Goal: Information Seeking & Learning: Learn about a topic

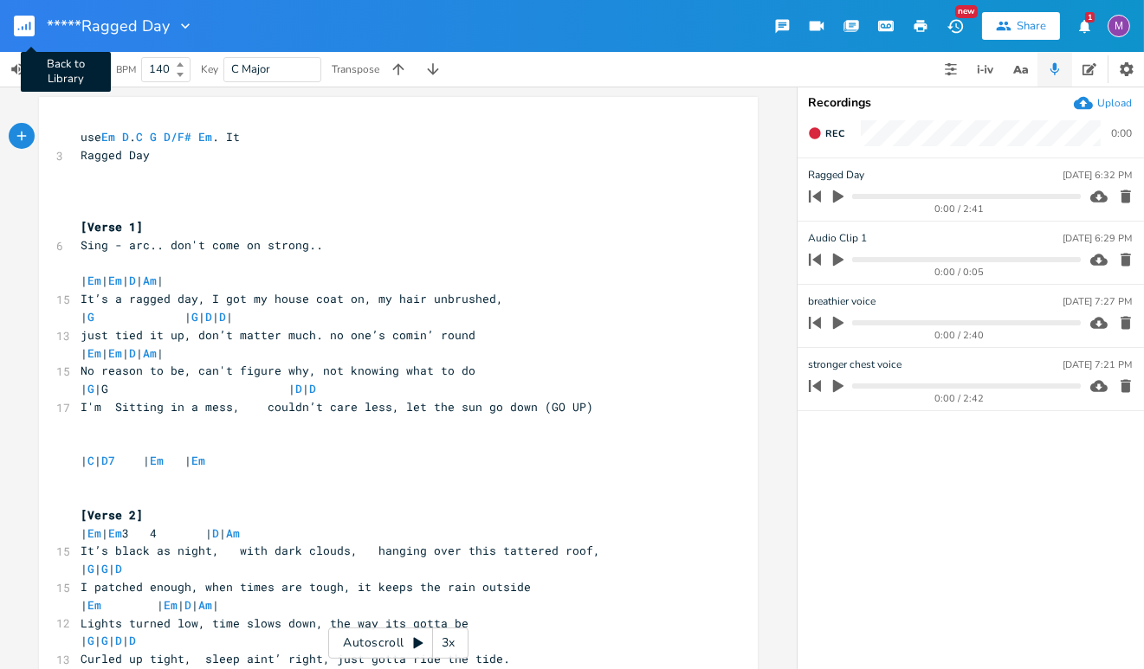
click at [33, 17] on rect "button" at bounding box center [24, 26] width 21 height 21
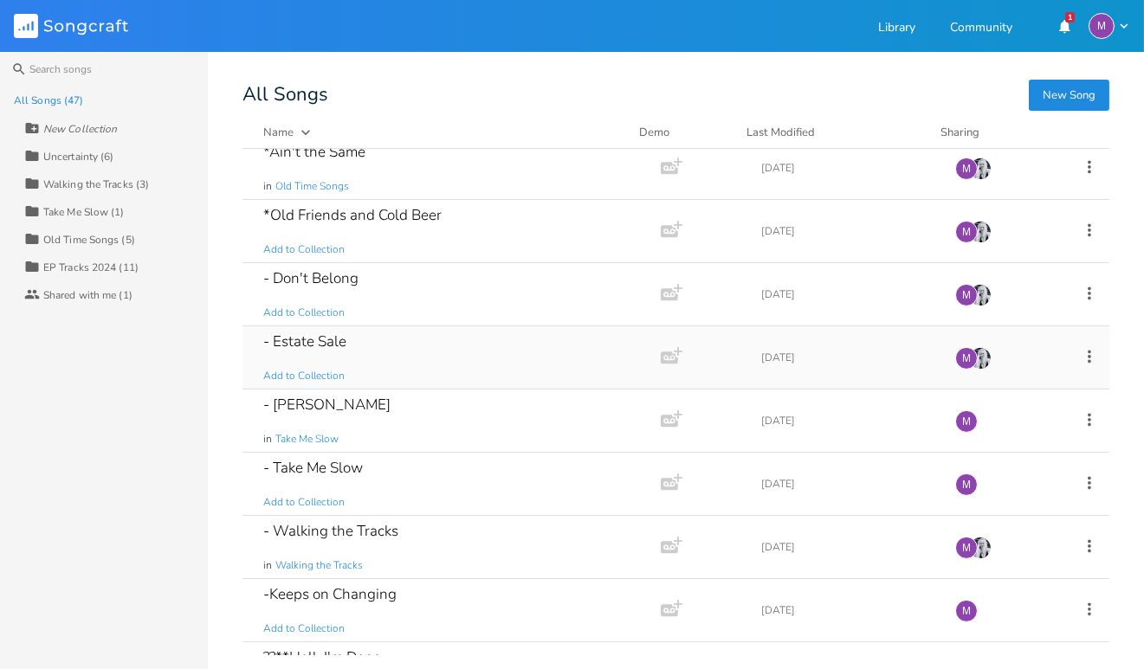
scroll to position [851, 0]
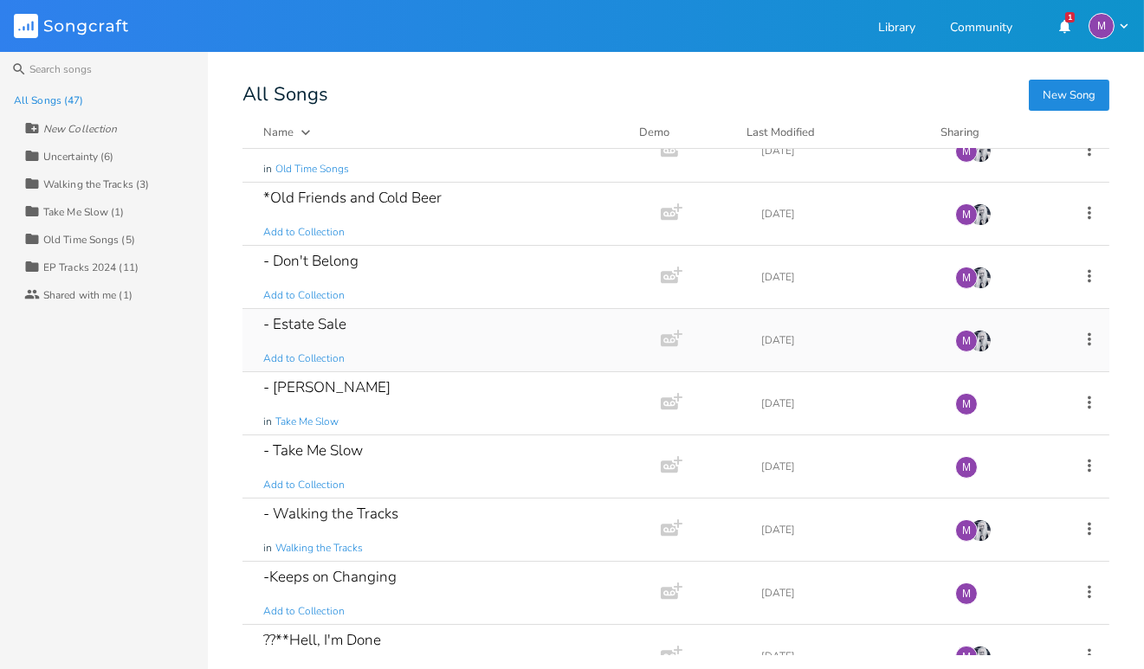
click at [418, 331] on div "- Estate Sale Add to Collection" at bounding box center [448, 340] width 370 height 62
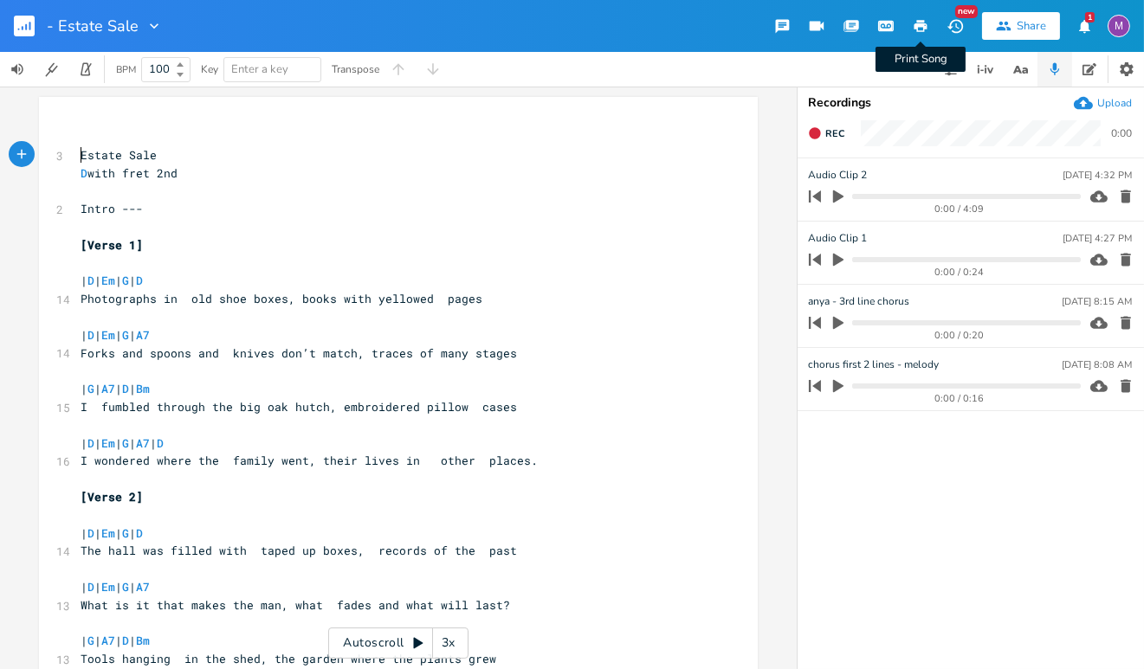
click at [916, 29] on icon "button" at bounding box center [921, 26] width 16 height 16
click at [924, 30] on icon "button" at bounding box center [920, 26] width 13 height 12
click at [17, 28] on rect "button" at bounding box center [24, 26] width 21 height 21
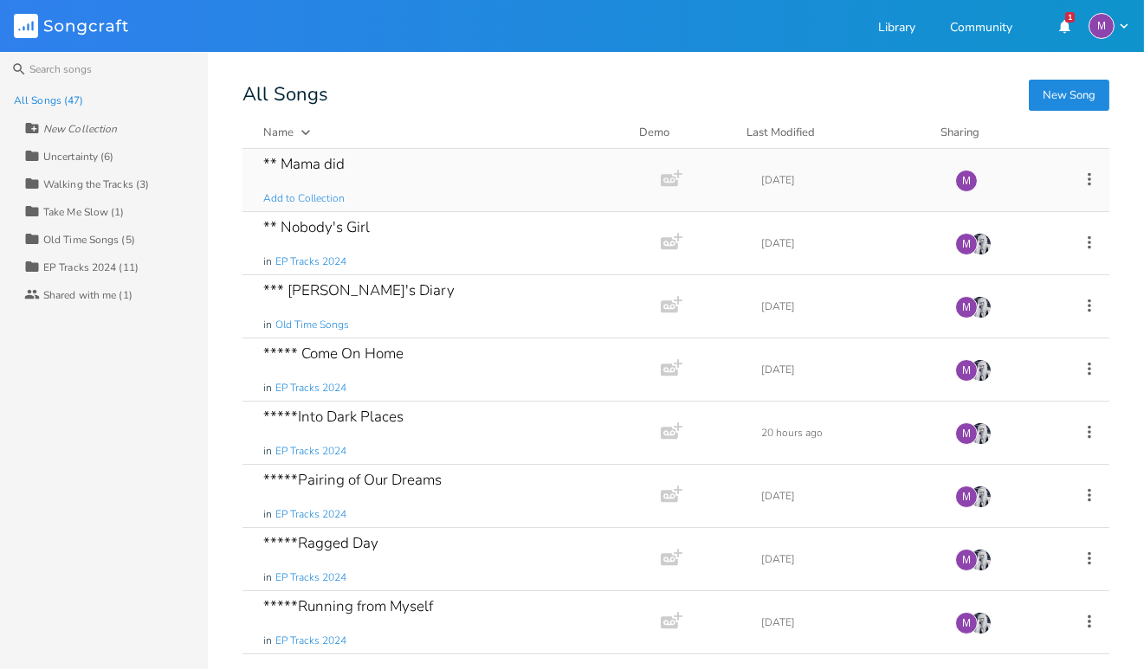
click at [339, 185] on div "** Mama did Add to Collection" at bounding box center [448, 180] width 370 height 62
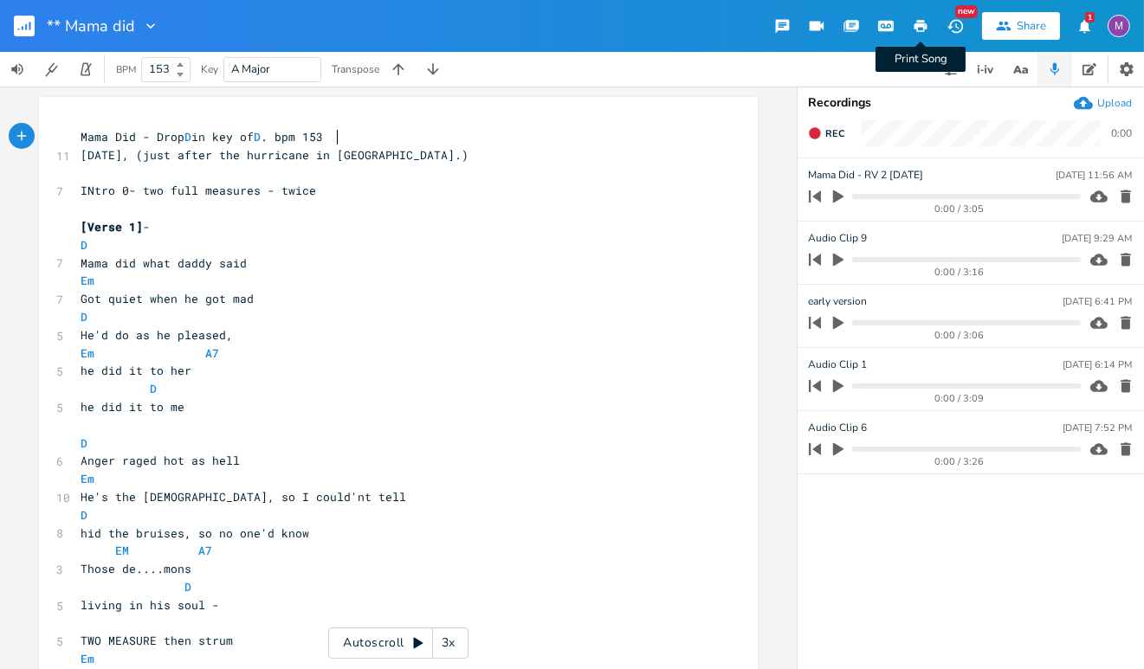
click at [913, 36] on button "Print Song" at bounding box center [920, 25] width 35 height 31
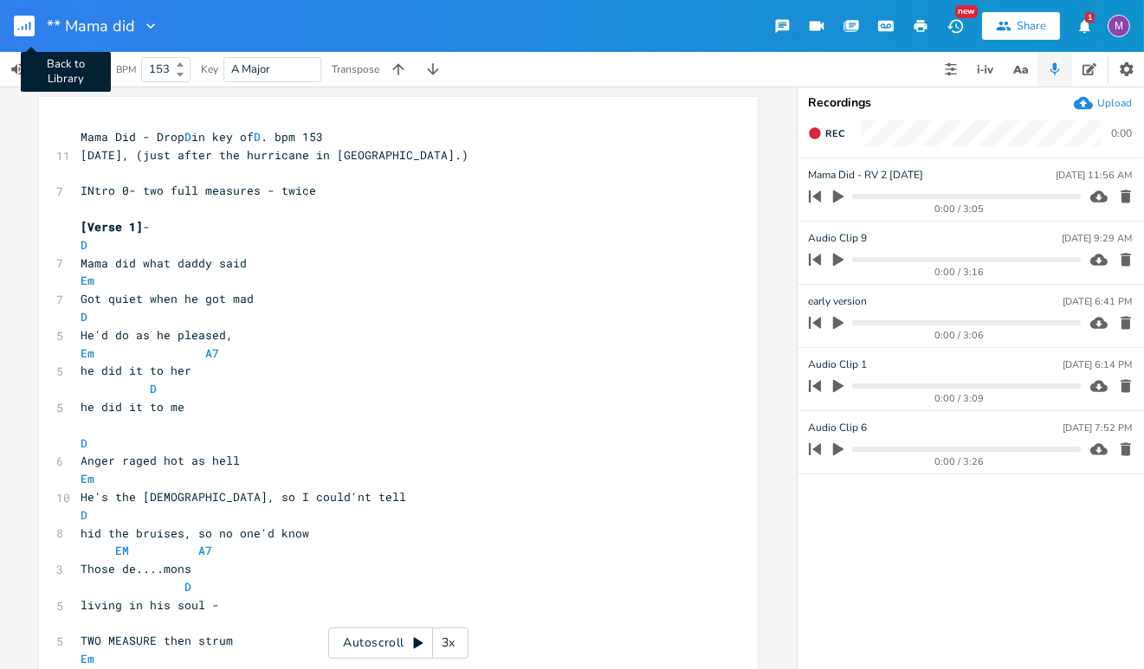
click at [35, 21] on button "Back to Library" at bounding box center [31, 26] width 35 height 42
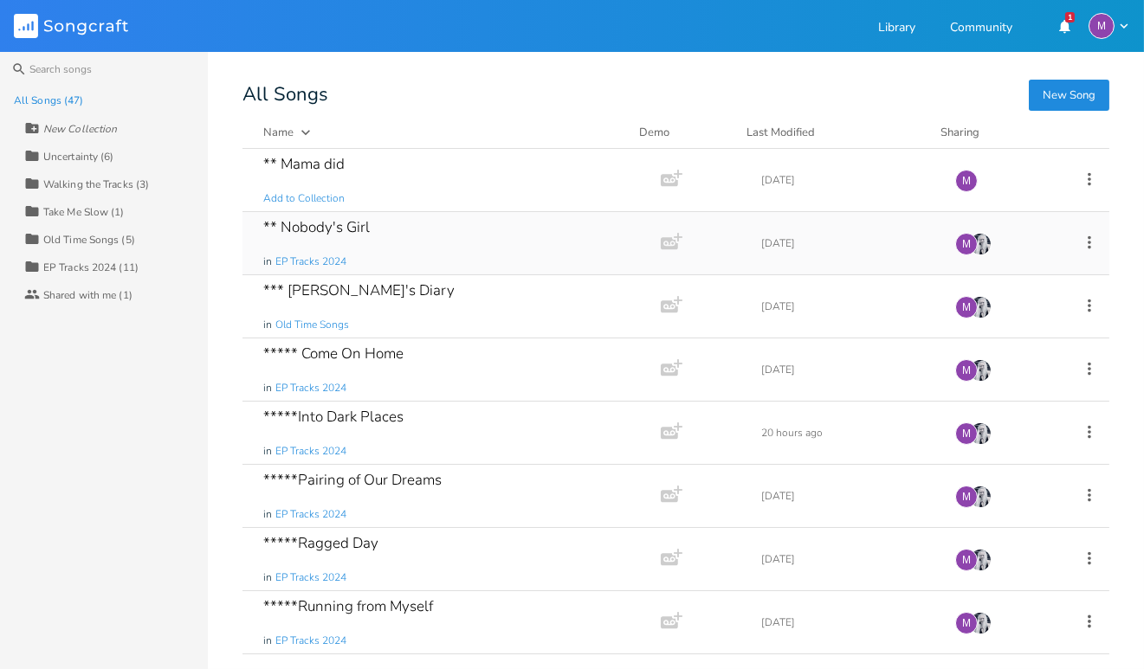
click at [407, 242] on div "** Nobody's Girl in EP Tracks 2024" at bounding box center [448, 243] width 370 height 62
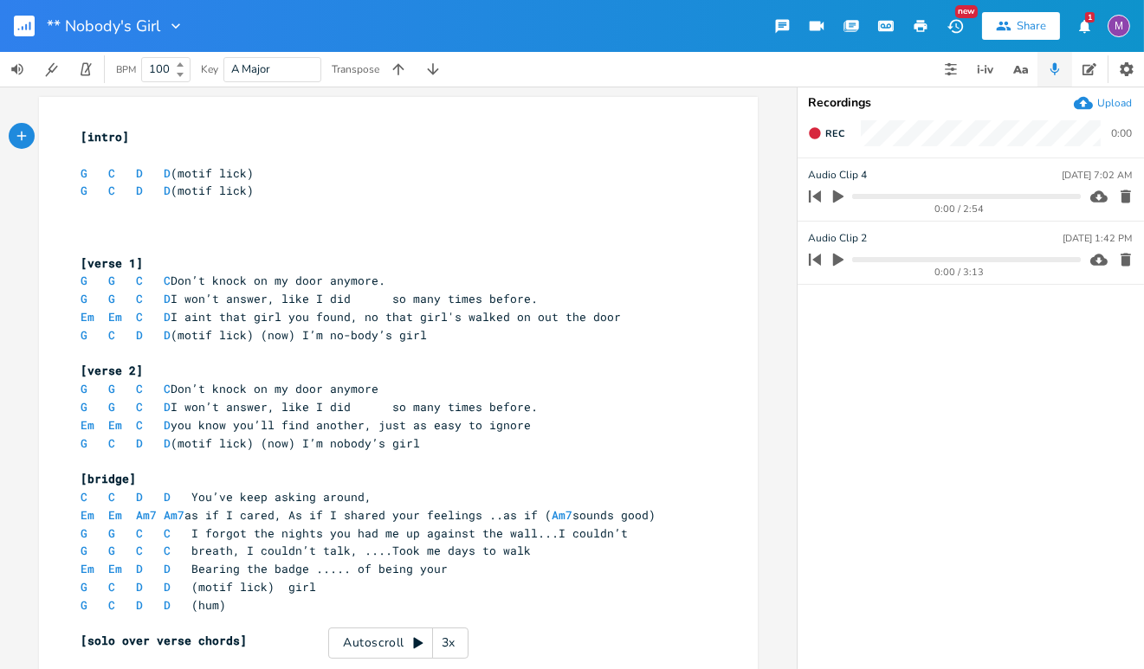
click at [916, 30] on icon "button" at bounding box center [921, 26] width 16 height 16
click at [27, 22] on rect "button" at bounding box center [24, 26] width 21 height 21
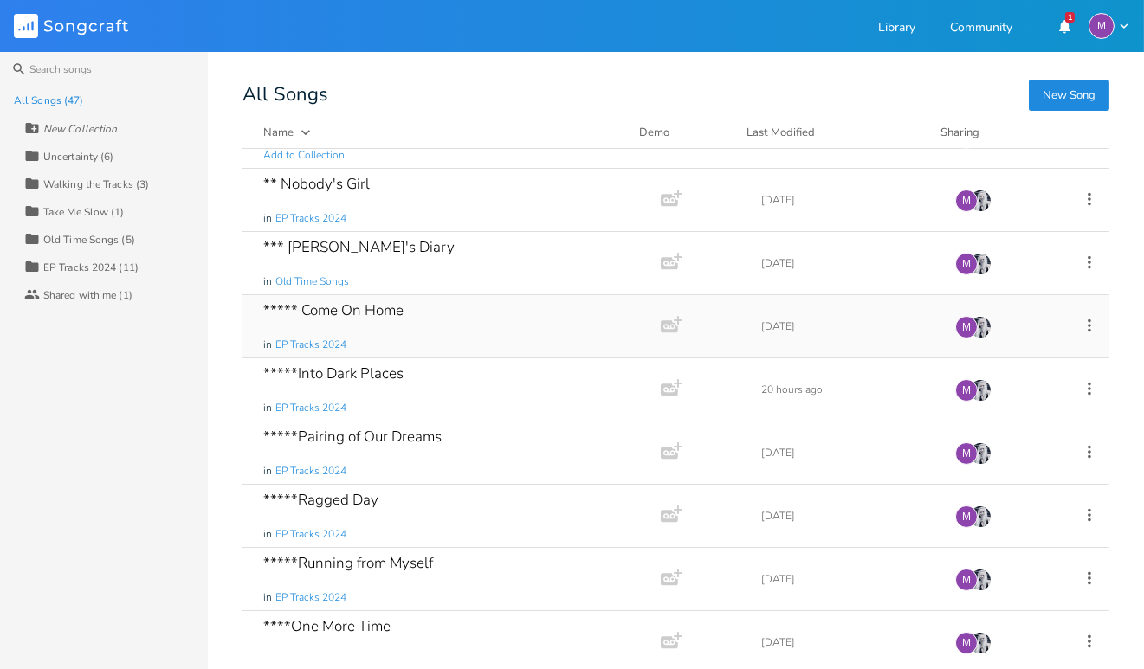
scroll to position [45, 0]
click at [424, 266] on div "*** [PERSON_NAME]'s Diary in Old Time Songs" at bounding box center [448, 261] width 370 height 62
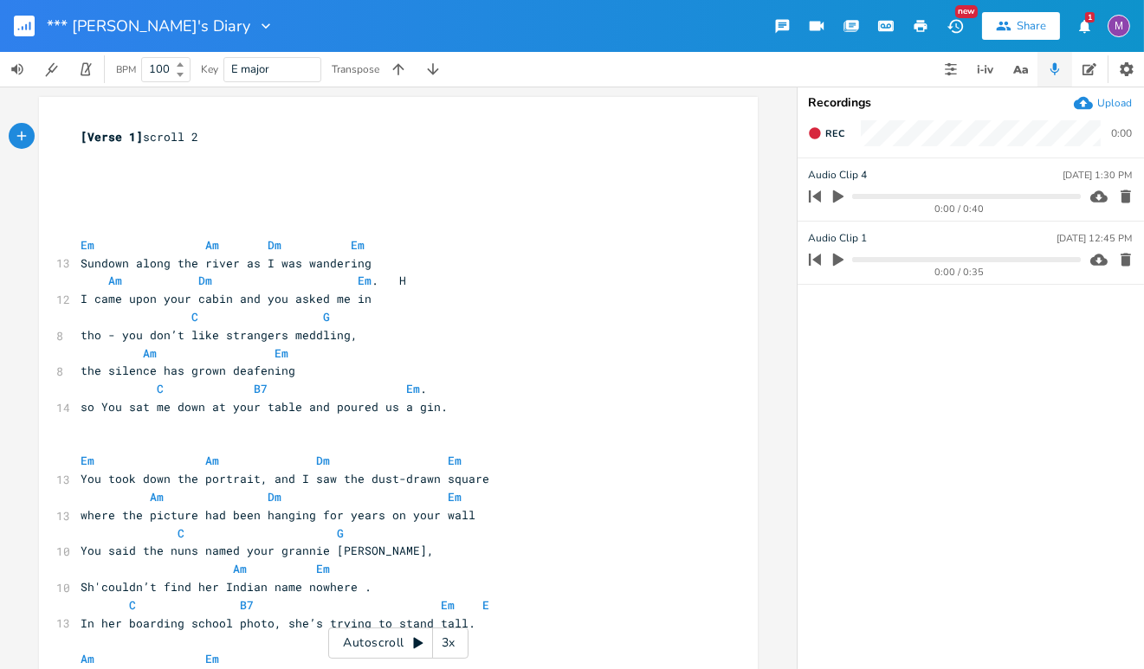
click at [922, 23] on icon "button" at bounding box center [920, 26] width 13 height 12
click at [923, 27] on icon "button" at bounding box center [921, 26] width 16 height 16
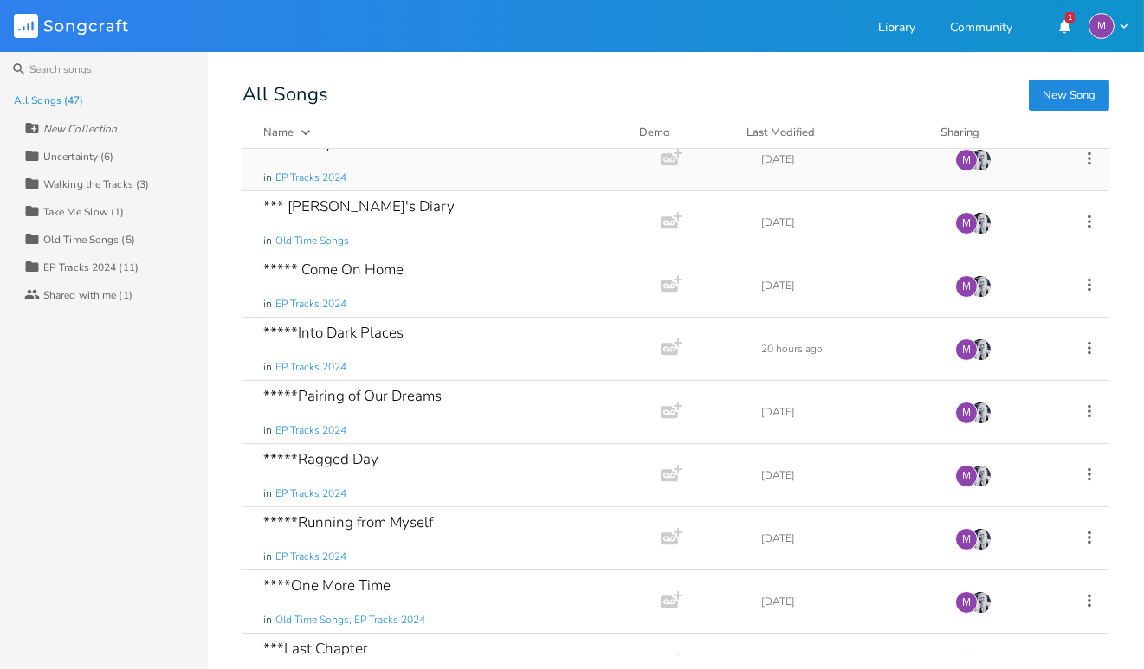
scroll to position [101, 0]
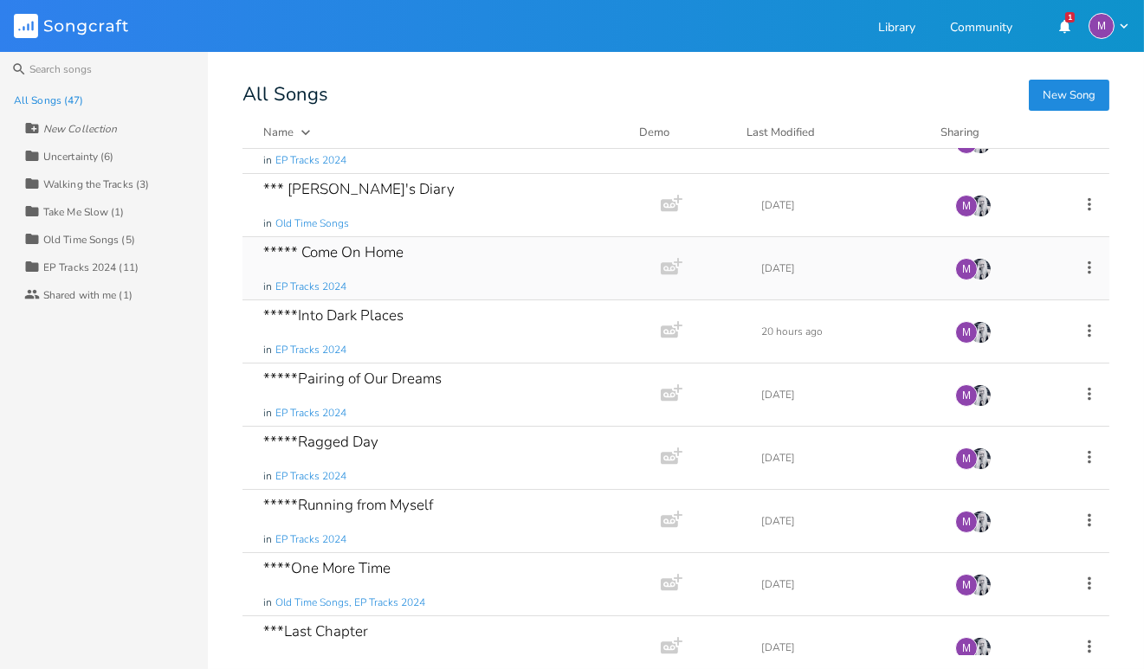
click at [430, 255] on div "***** Come On Home in EP Tracks 2024" at bounding box center [448, 268] width 370 height 62
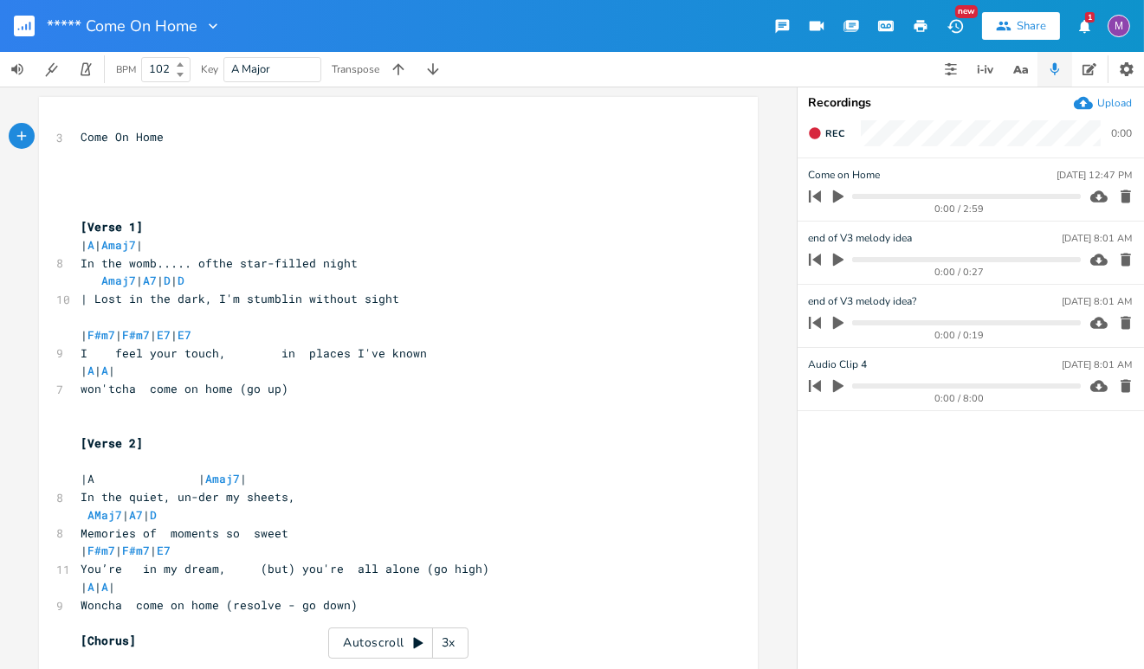
click at [922, 24] on icon "button" at bounding box center [920, 26] width 13 height 12
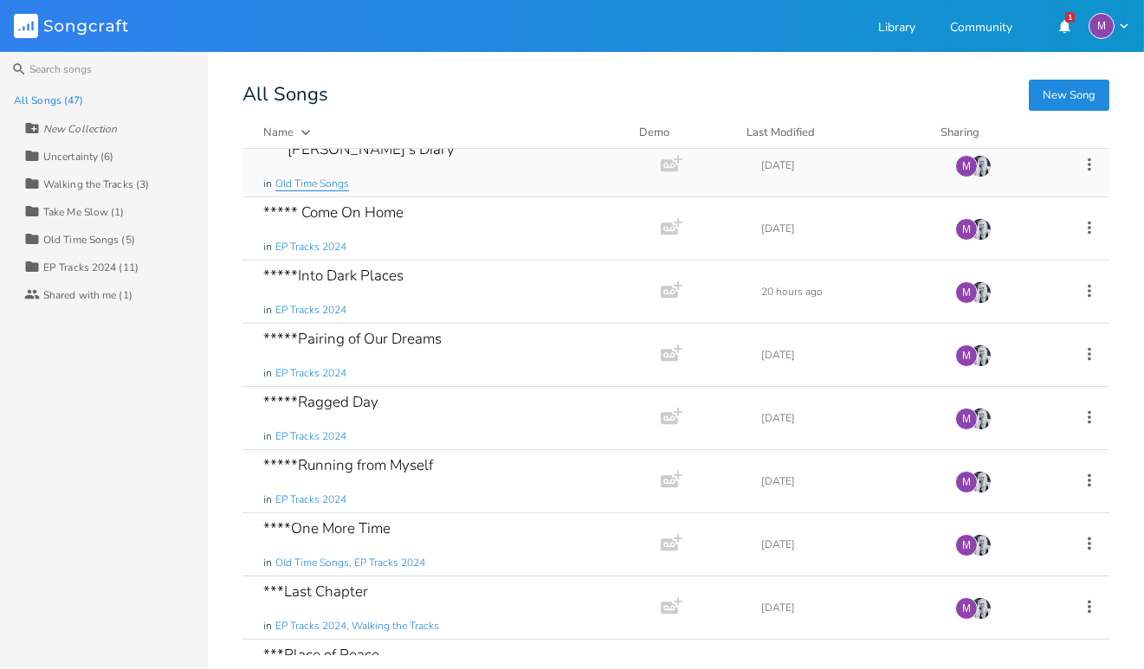
scroll to position [179, 0]
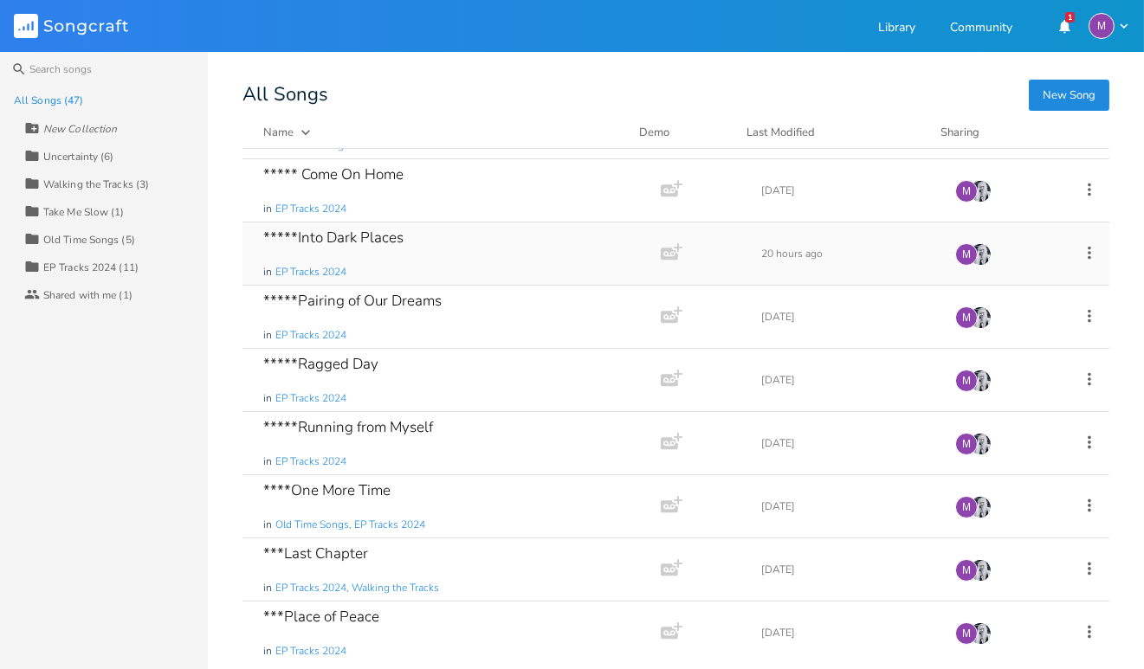
click at [460, 251] on div "*****Into Dark Places in EP Tracks 2024" at bounding box center [448, 254] width 370 height 62
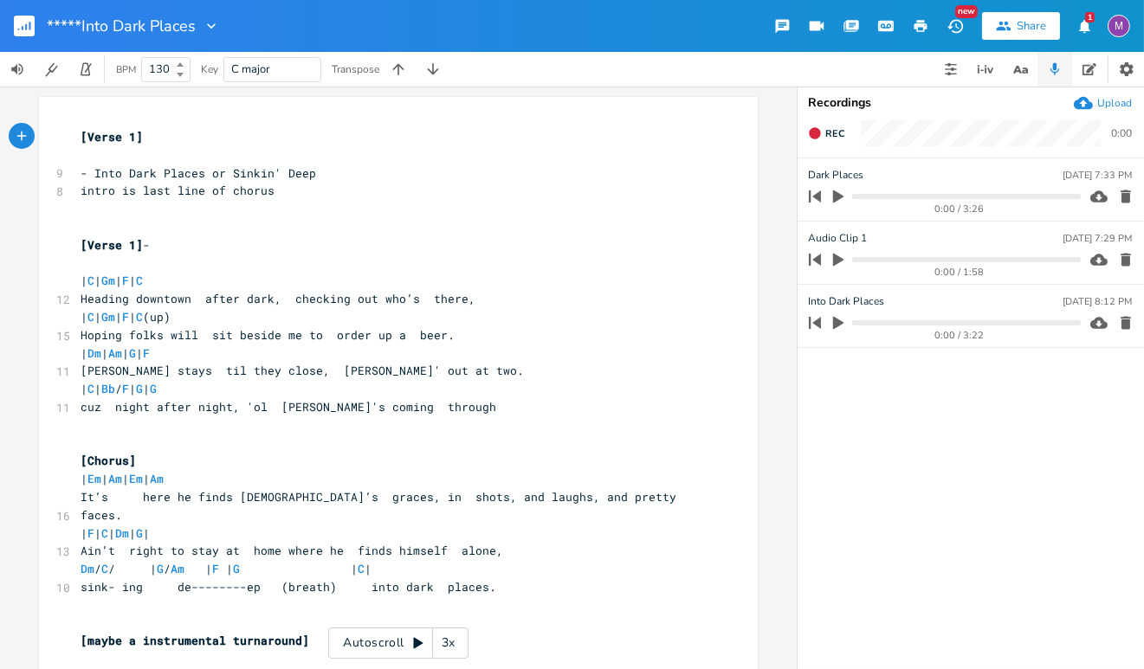
click at [919, 29] on icon "button" at bounding box center [921, 26] width 16 height 16
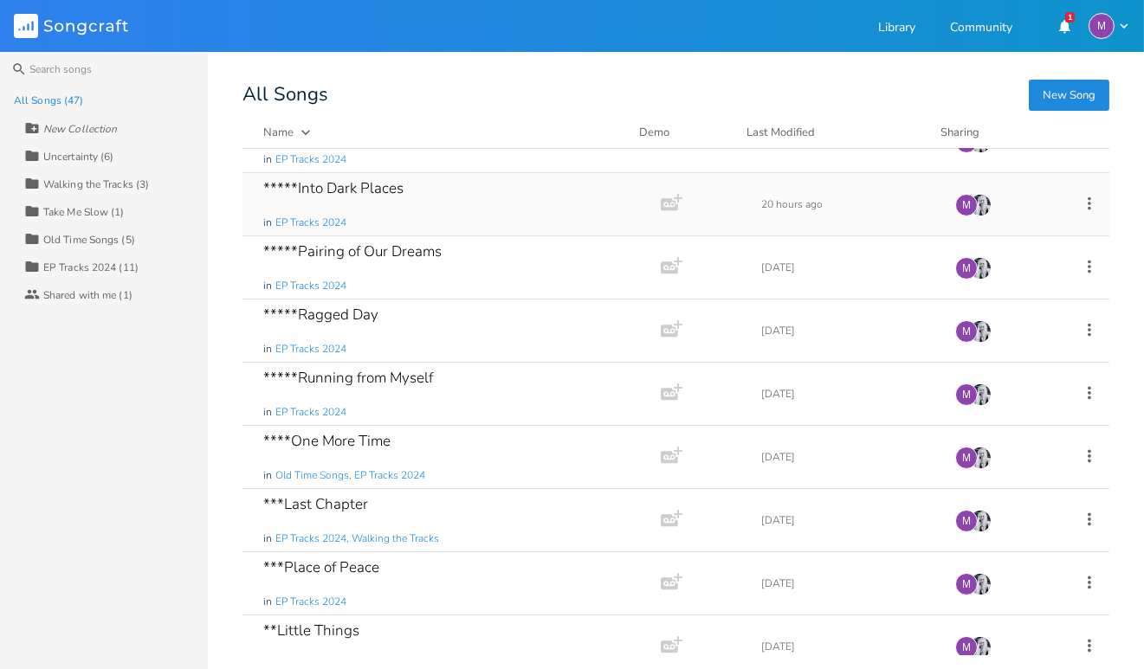
scroll to position [230, 0]
click at [554, 257] on div "*****Pairing of Our Dreams in EP Tracks 2024" at bounding box center [448, 266] width 370 height 62
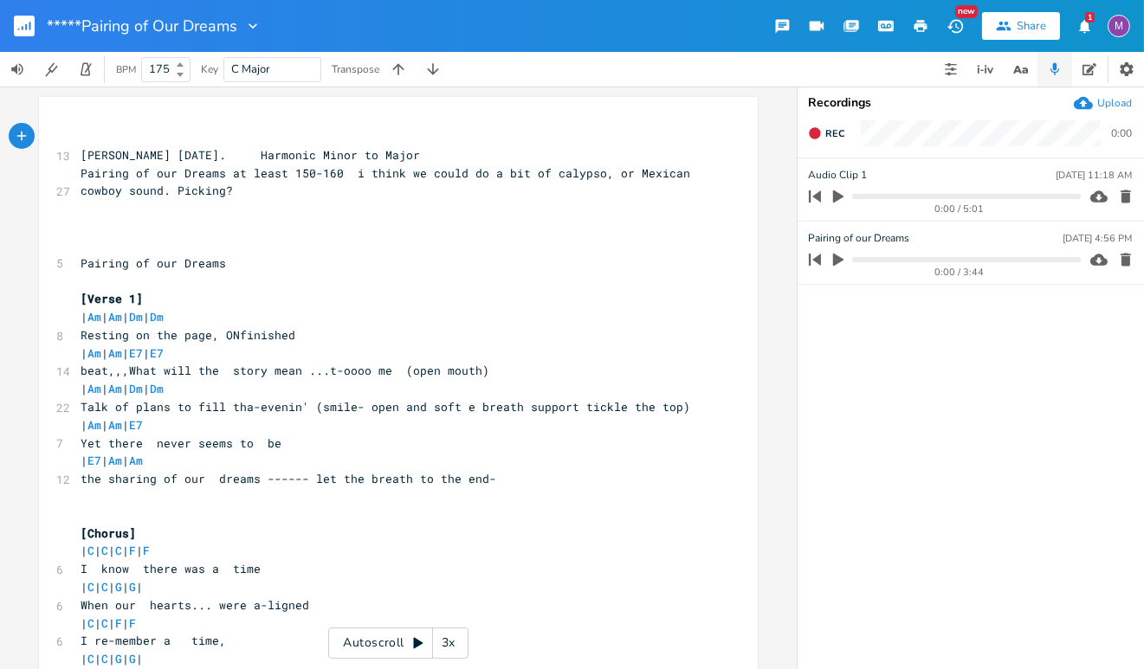
click at [924, 20] on icon "button" at bounding box center [920, 26] width 13 height 12
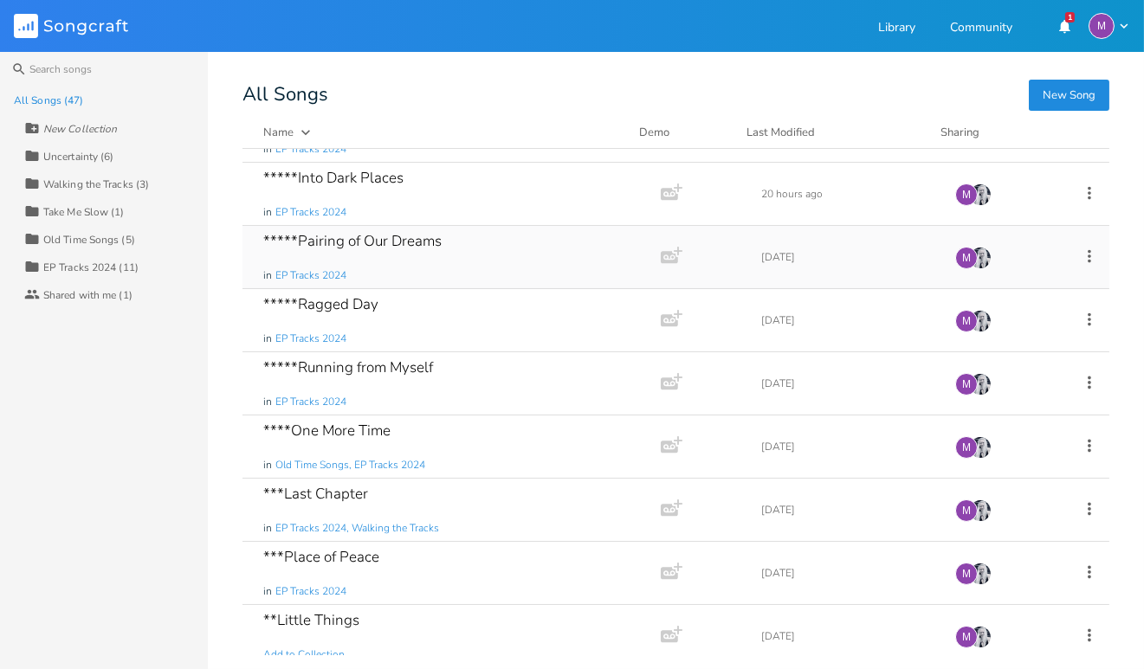
scroll to position [240, 0]
click at [483, 311] on div "*****Ragged Day in EP Tracks 2024" at bounding box center [448, 319] width 370 height 62
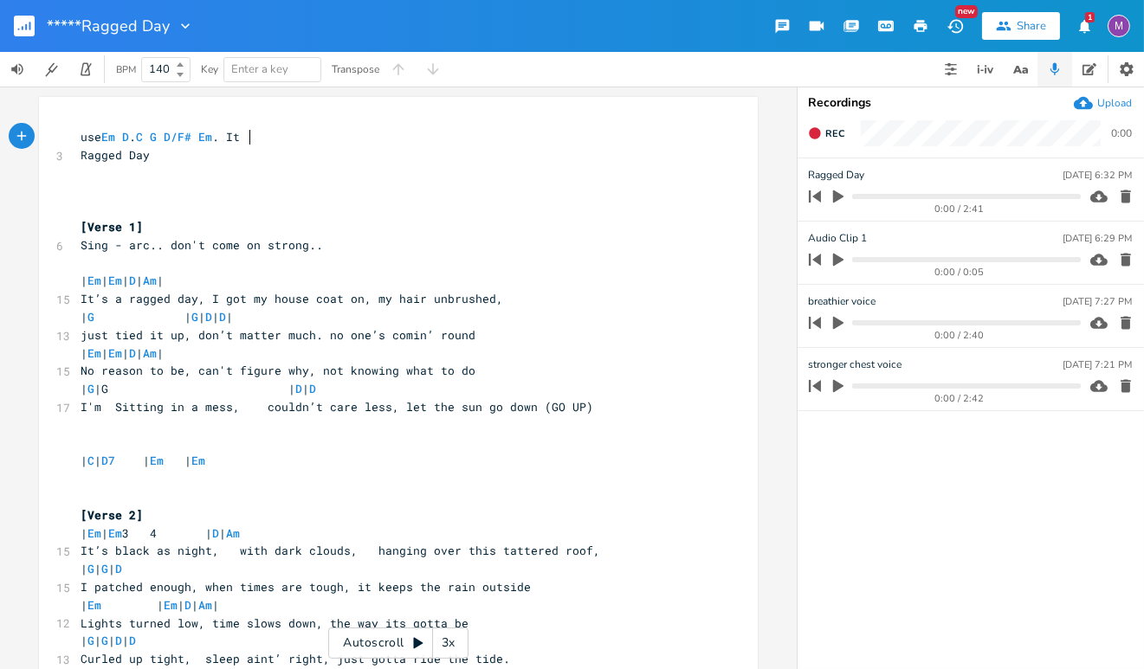
click at [924, 40] on button "button" at bounding box center [920, 25] width 35 height 31
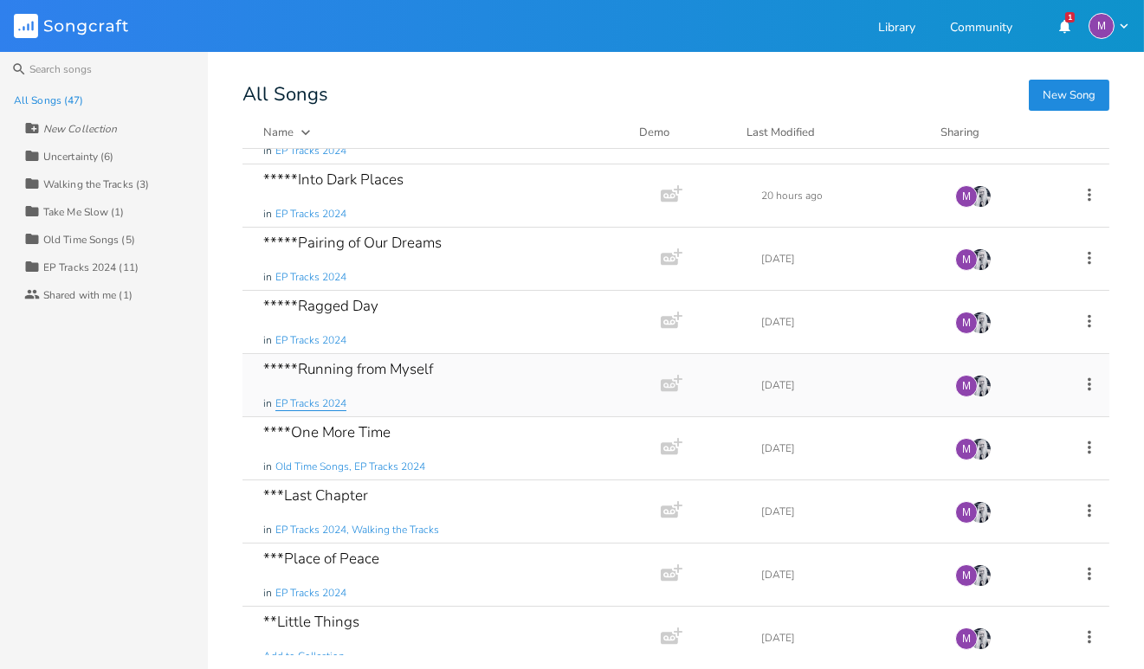
scroll to position [280, 0]
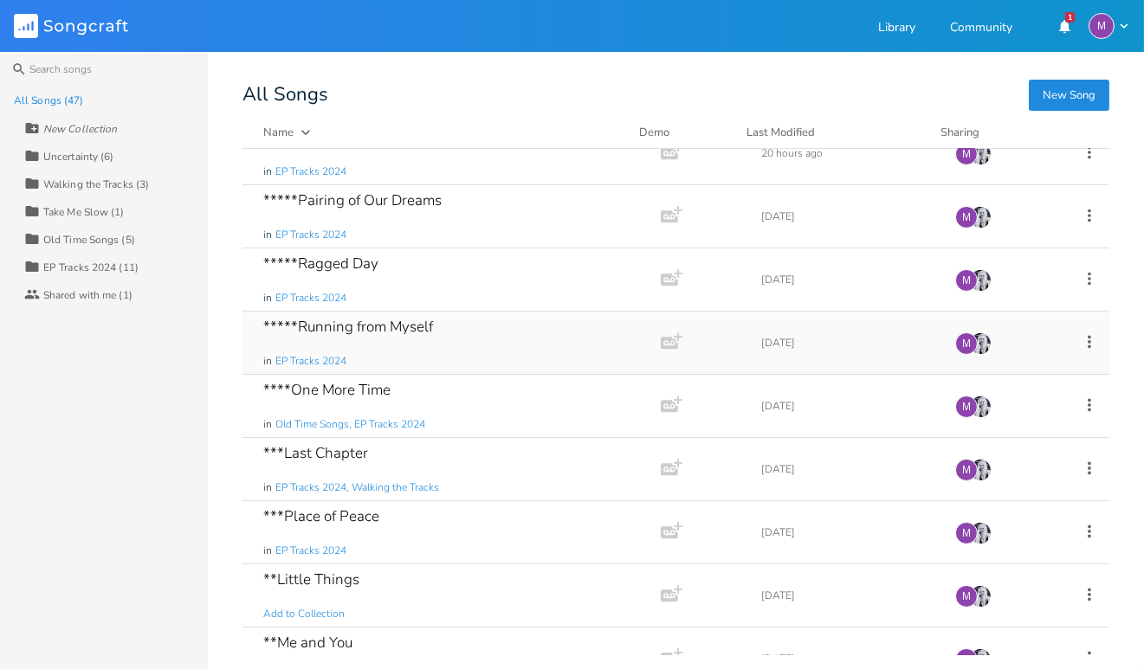
click at [476, 330] on div "*****Running from Myself in EP Tracks 2024" at bounding box center [448, 343] width 370 height 62
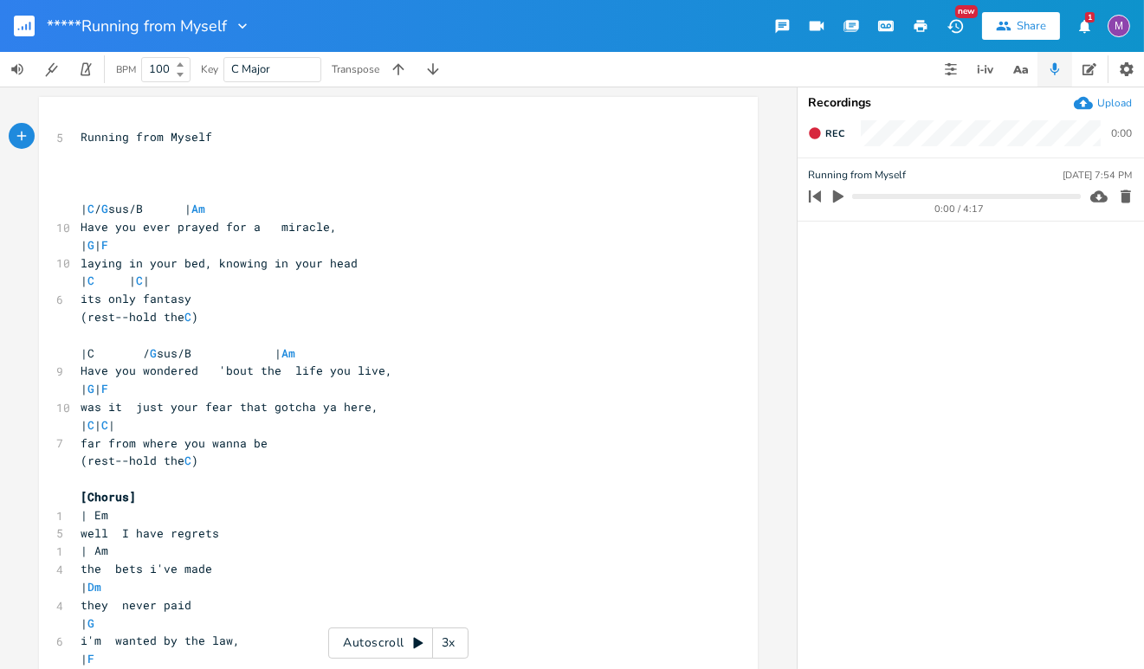
click at [924, 25] on icon "button" at bounding box center [920, 26] width 13 height 12
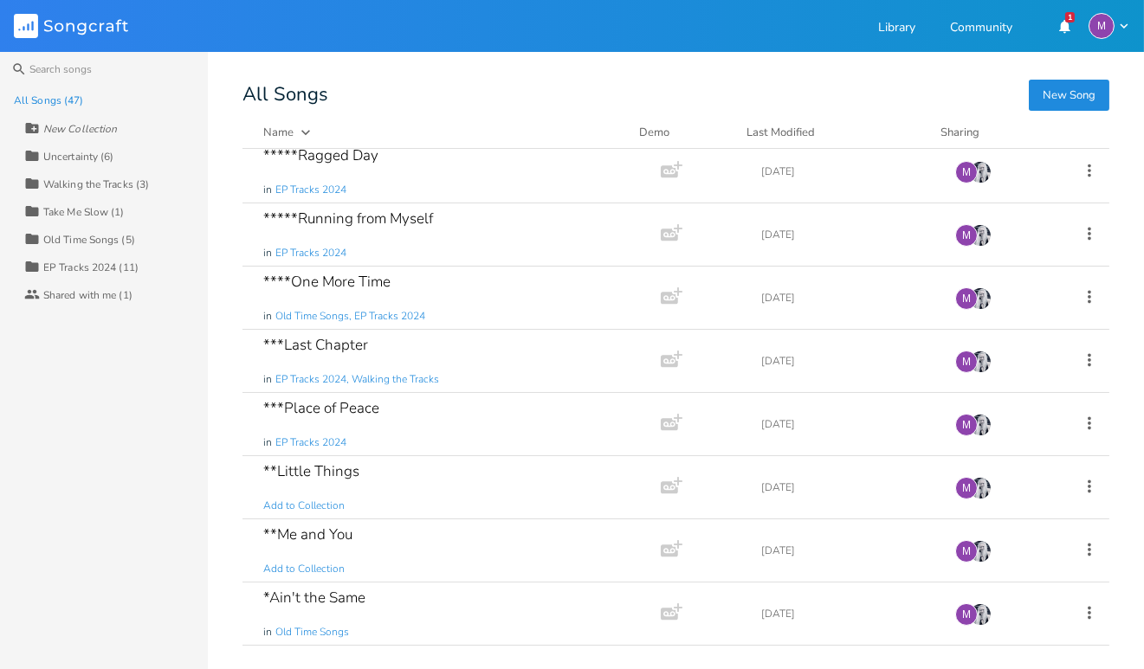
scroll to position [419, 0]
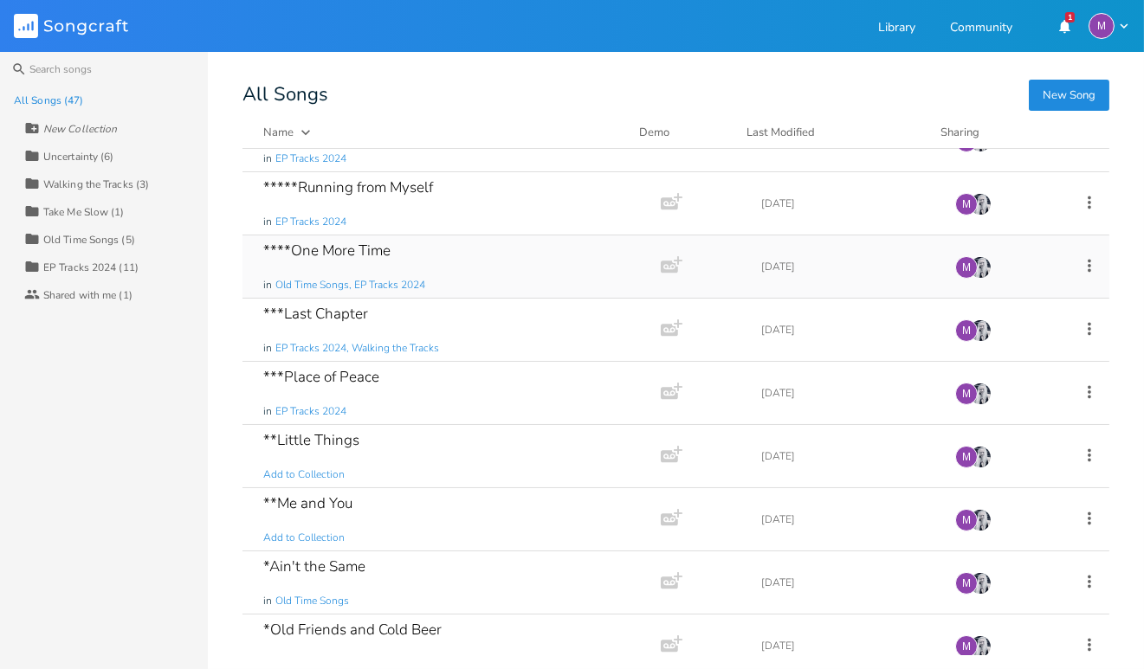
click at [527, 263] on div "****One More Time in Old Time Songs, EP Tracks 2024" at bounding box center [448, 267] width 370 height 62
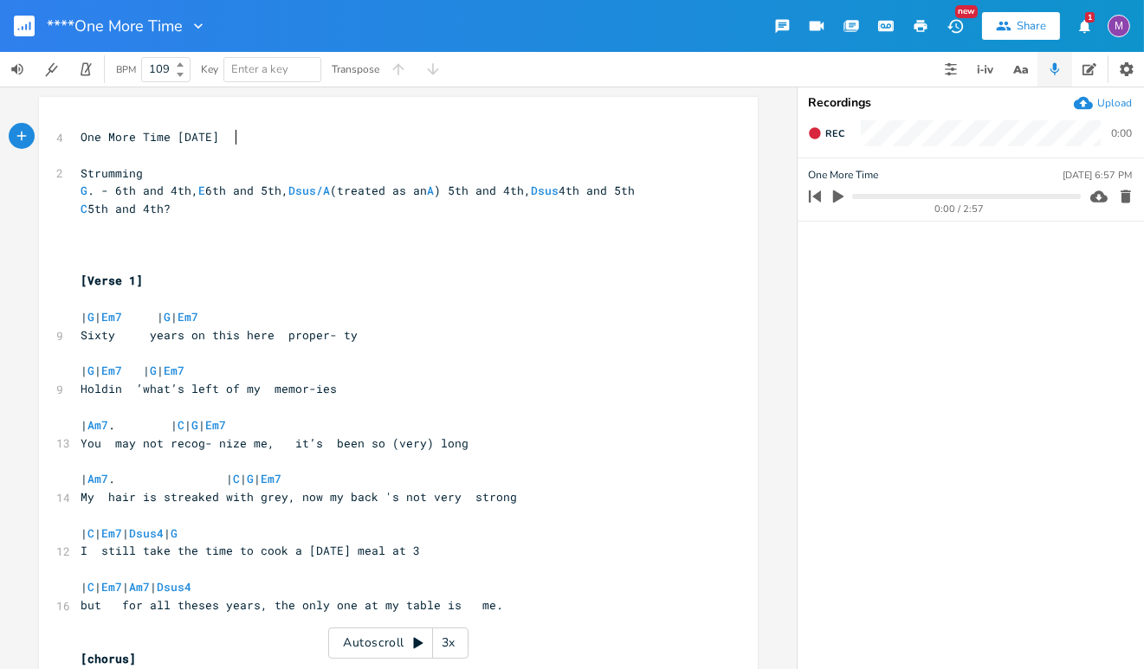
click at [919, 29] on icon "button" at bounding box center [921, 26] width 16 height 16
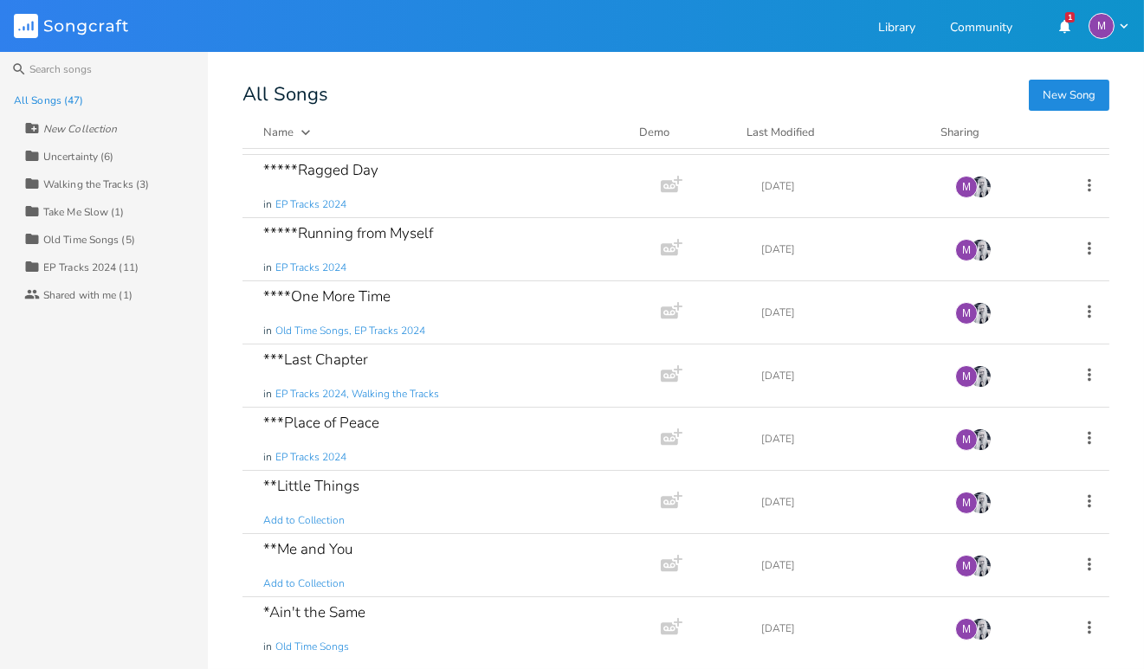
scroll to position [376, 0]
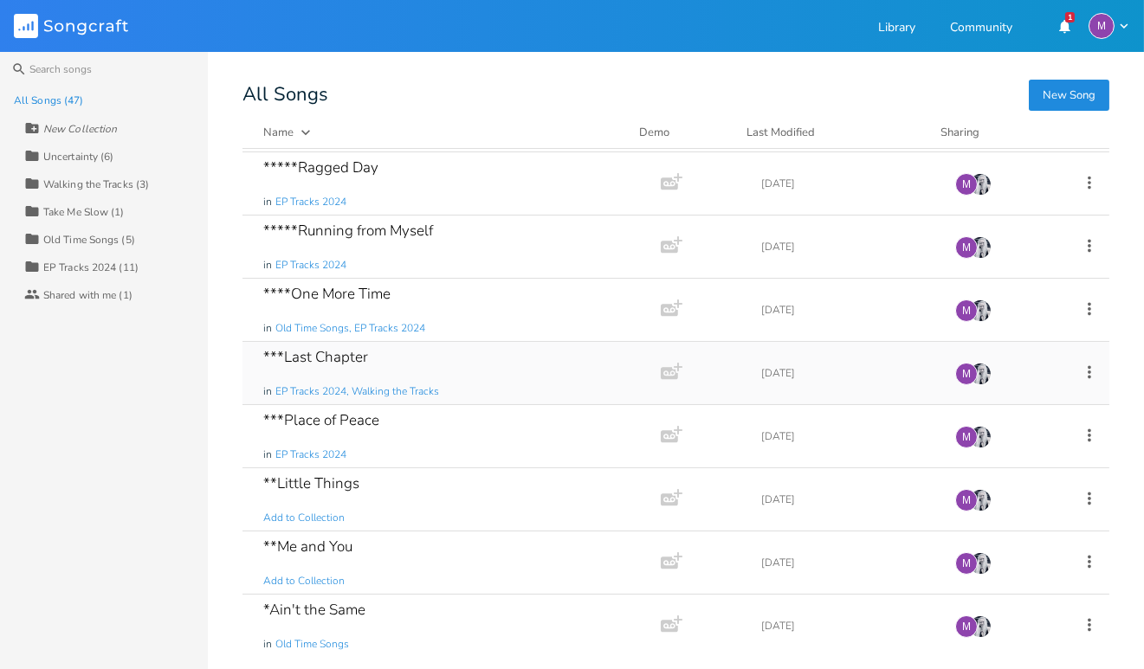
click at [544, 371] on div "***Last Chapter in EP Tracks 2024, Walking the Tracks" at bounding box center [448, 373] width 370 height 62
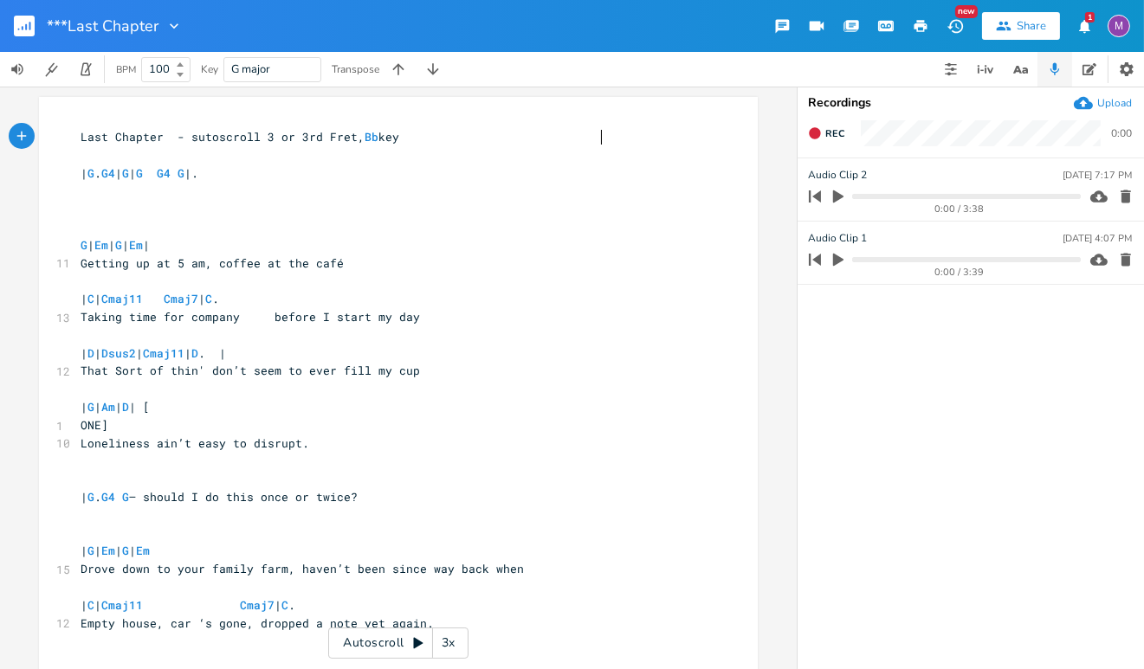
click at [930, 25] on button "button" at bounding box center [920, 25] width 35 height 31
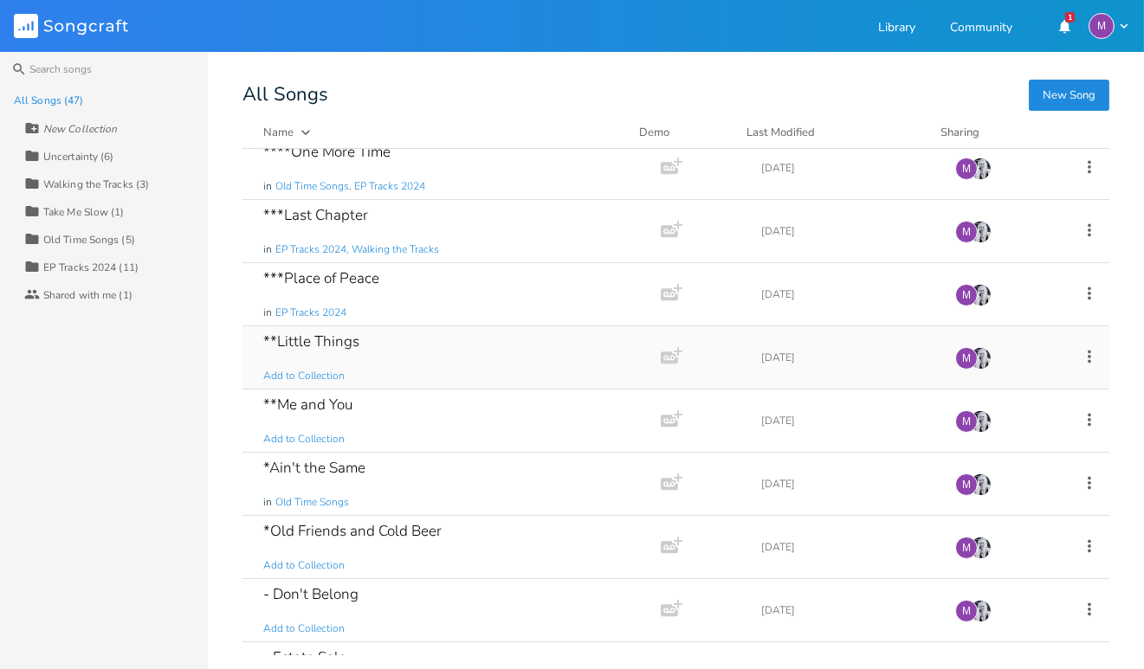
scroll to position [524, 0]
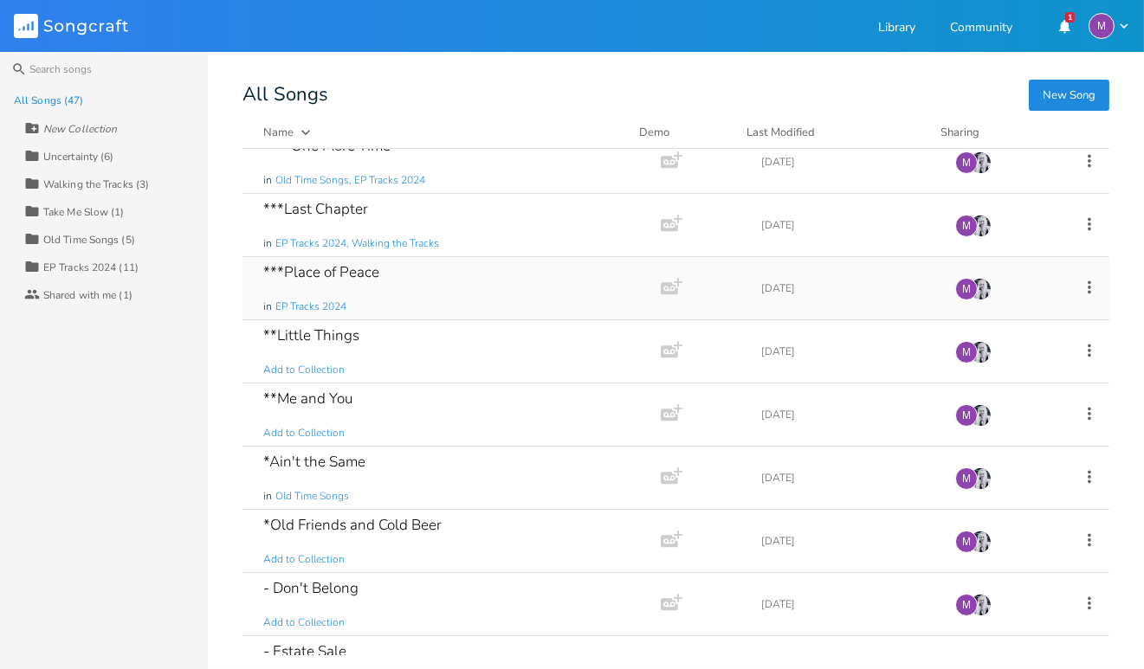
click at [461, 294] on div "***Place of Peace in EP Tracks 2024" at bounding box center [448, 288] width 370 height 62
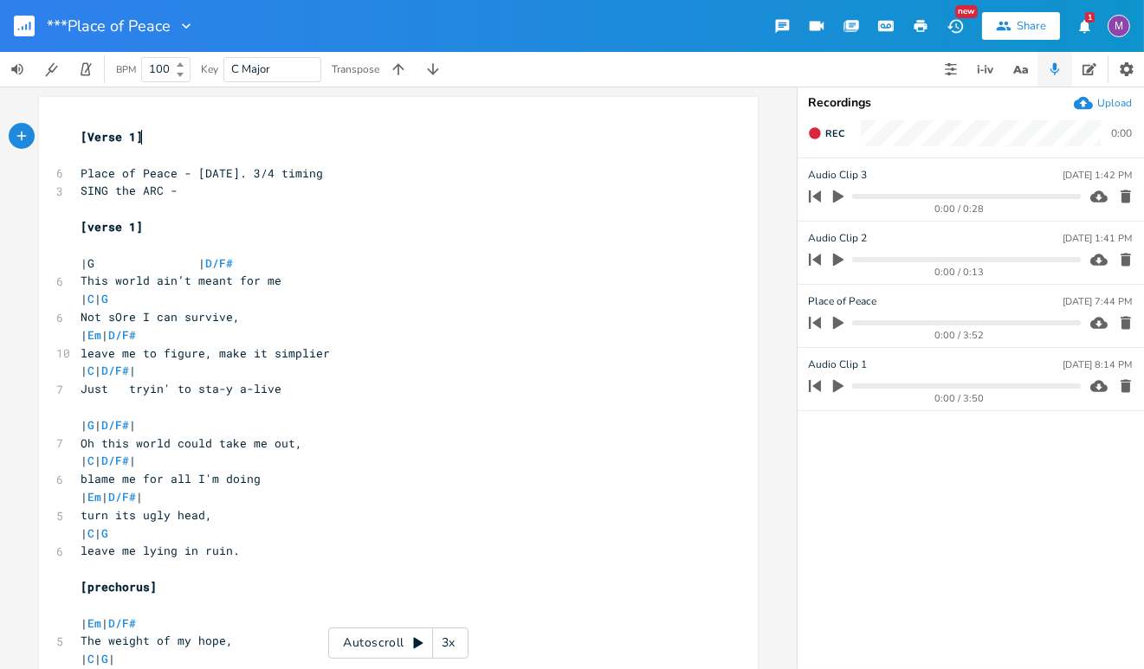
click at [925, 35] on button "button" at bounding box center [920, 25] width 35 height 31
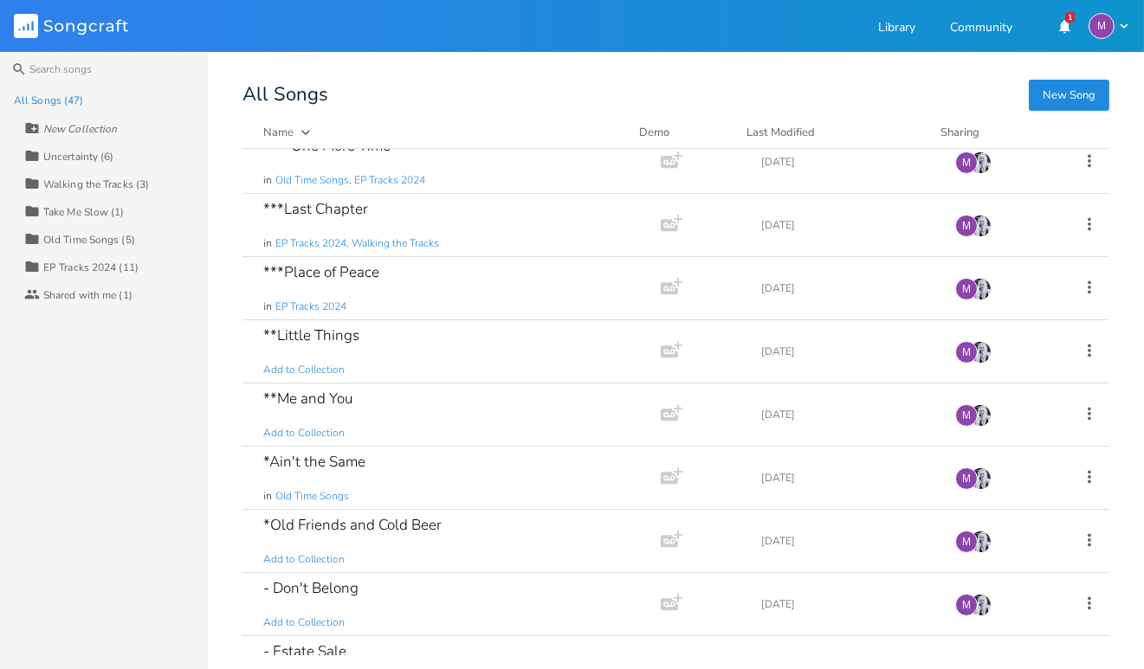
scroll to position [526, 0]
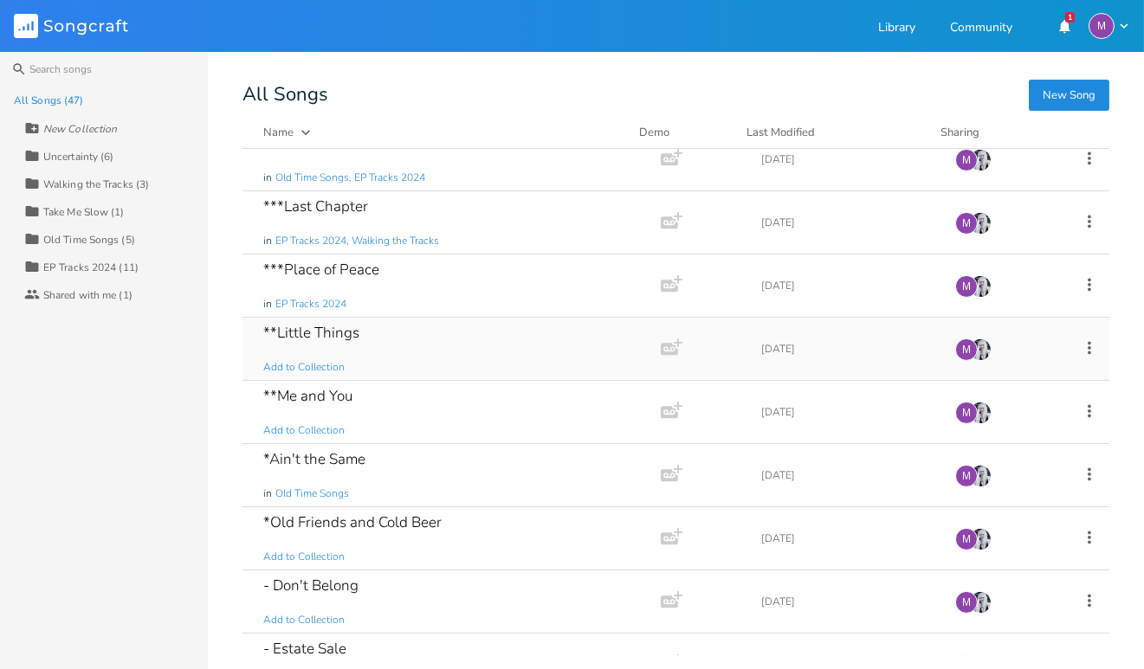
click at [433, 352] on div "**Little Things Add to Collection" at bounding box center [448, 349] width 370 height 62
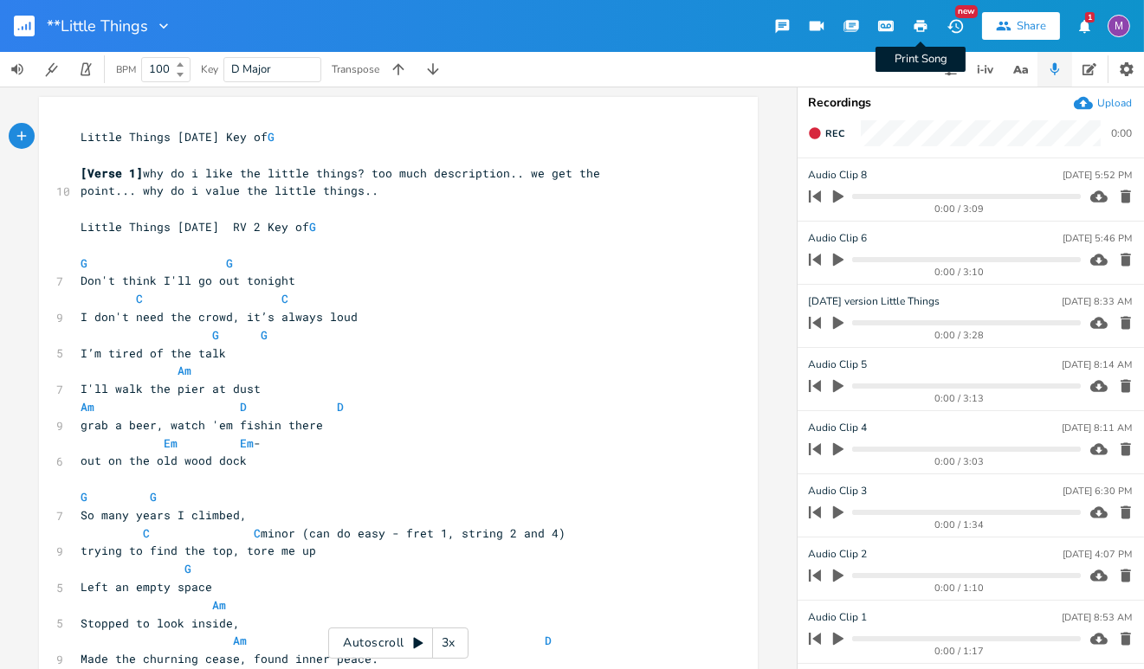
click at [919, 29] on icon "button" at bounding box center [921, 26] width 16 height 16
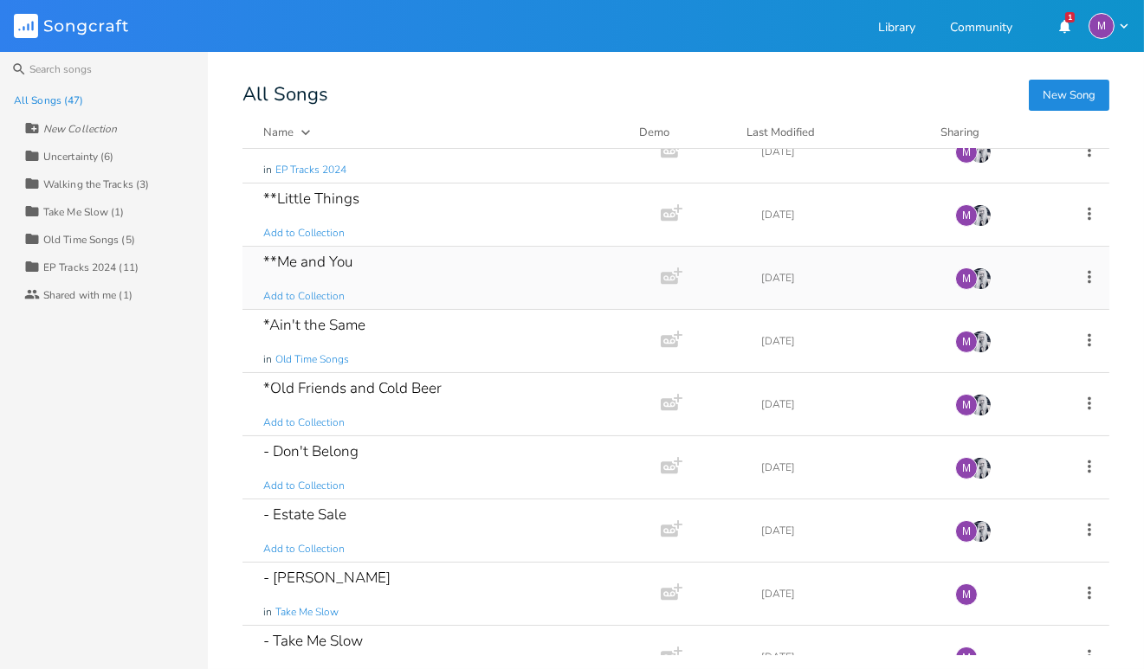
scroll to position [662, 0]
click at [486, 269] on div "**Me and You Add to Collection" at bounding box center [448, 276] width 370 height 62
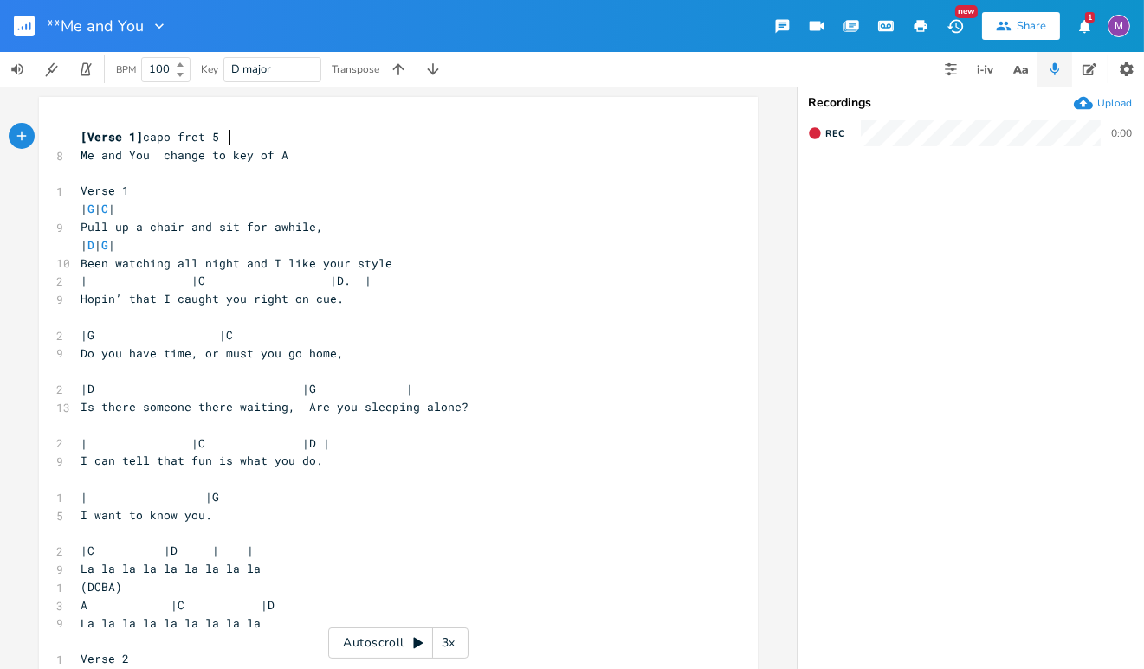
click at [920, 36] on button "button" at bounding box center [920, 25] width 35 height 31
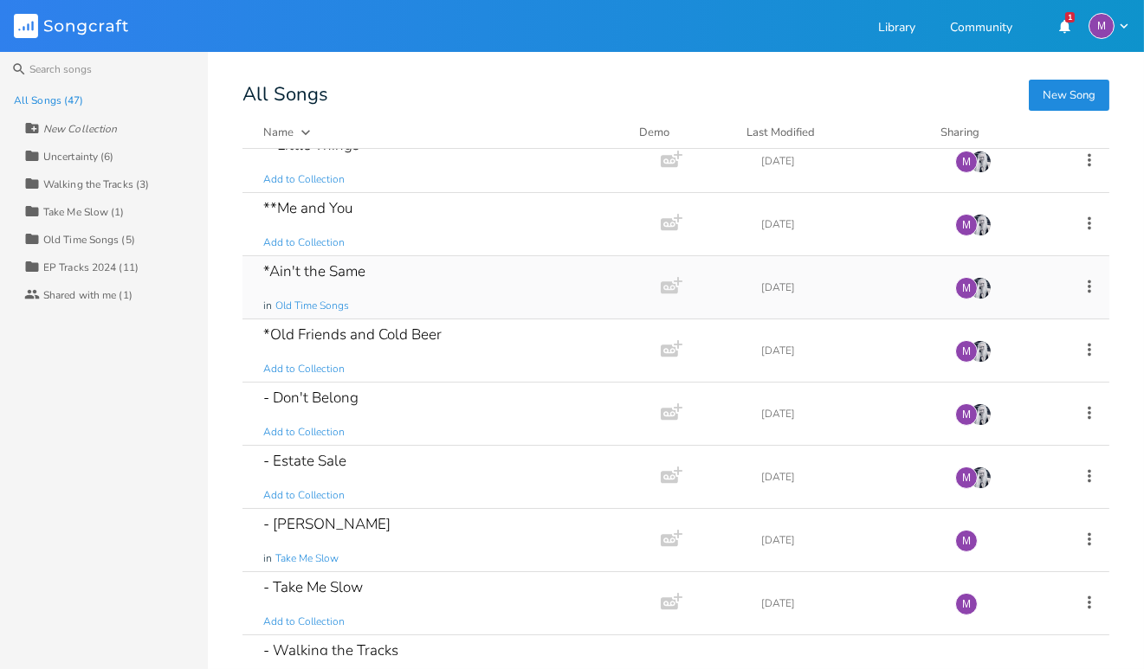
scroll to position [715, 0]
click at [406, 352] on div "*Old Friends and Cold Beer Add to Collection" at bounding box center [448, 350] width 370 height 62
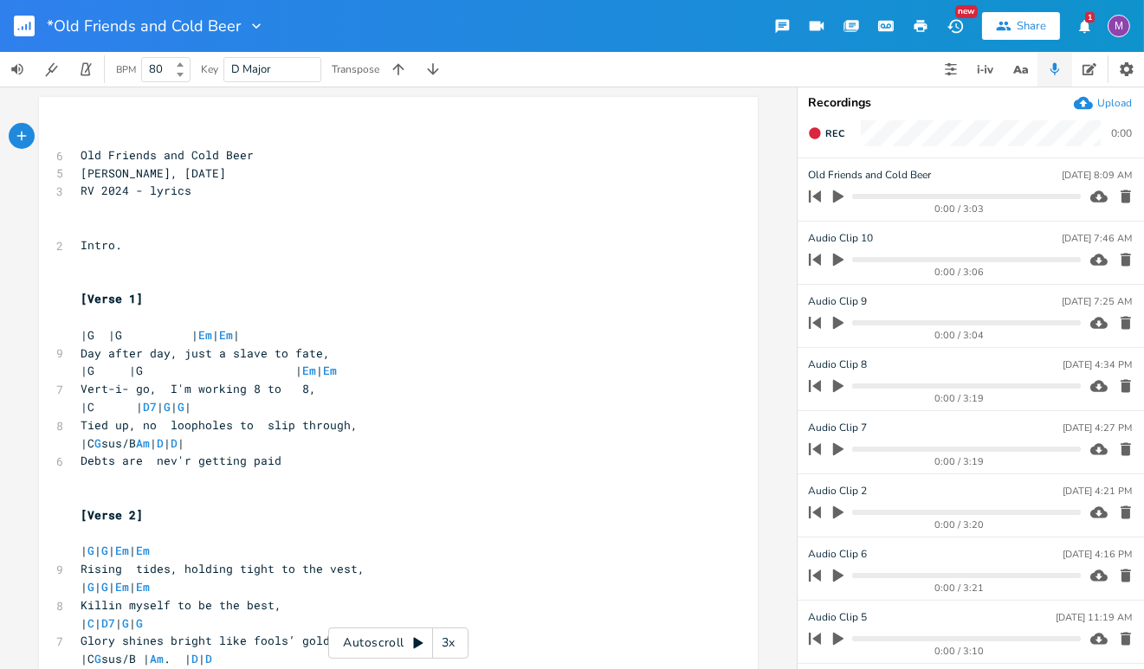
click at [917, 27] on icon "button" at bounding box center [920, 26] width 13 height 12
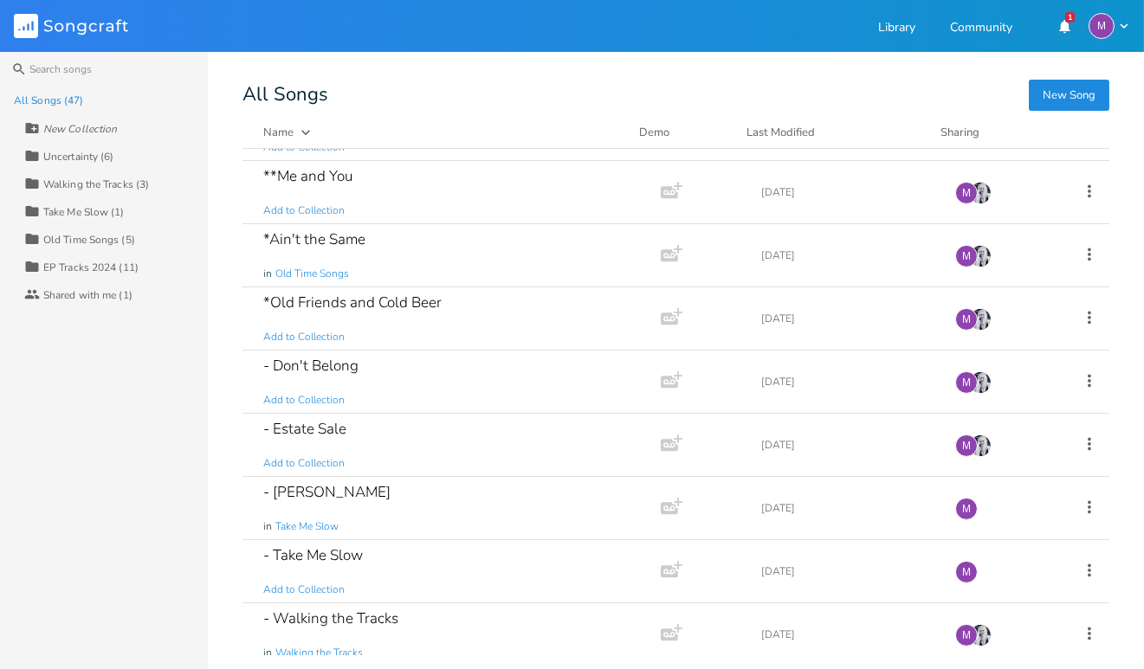
scroll to position [793, 0]
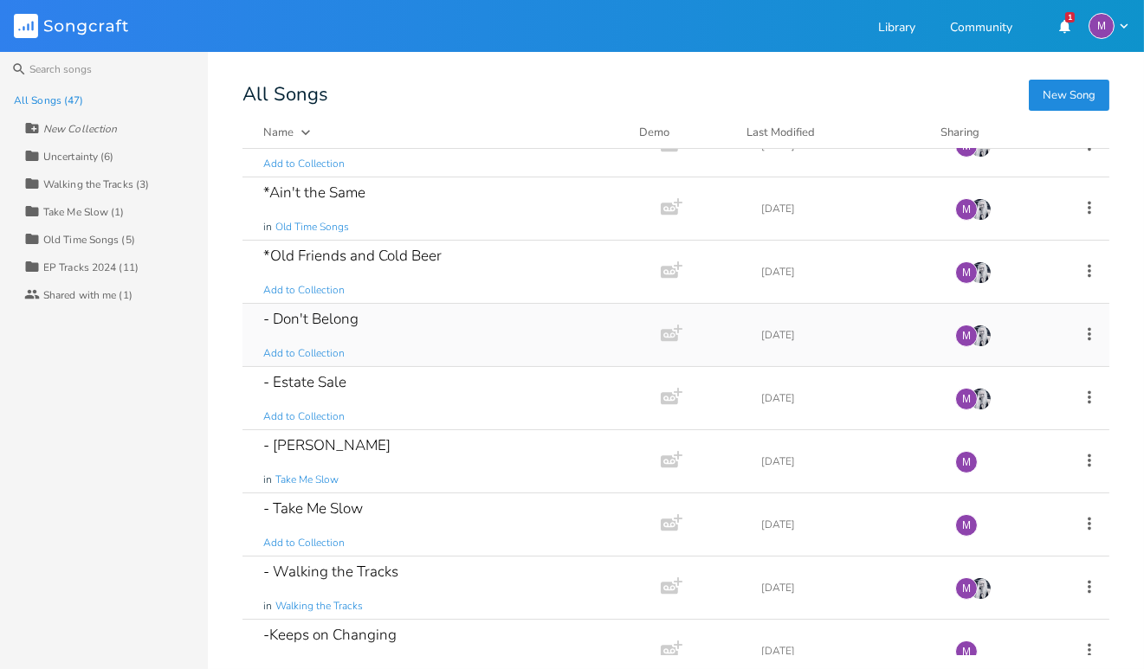
click at [448, 334] on div "- Don't Belong Add to Collection" at bounding box center [448, 335] width 370 height 62
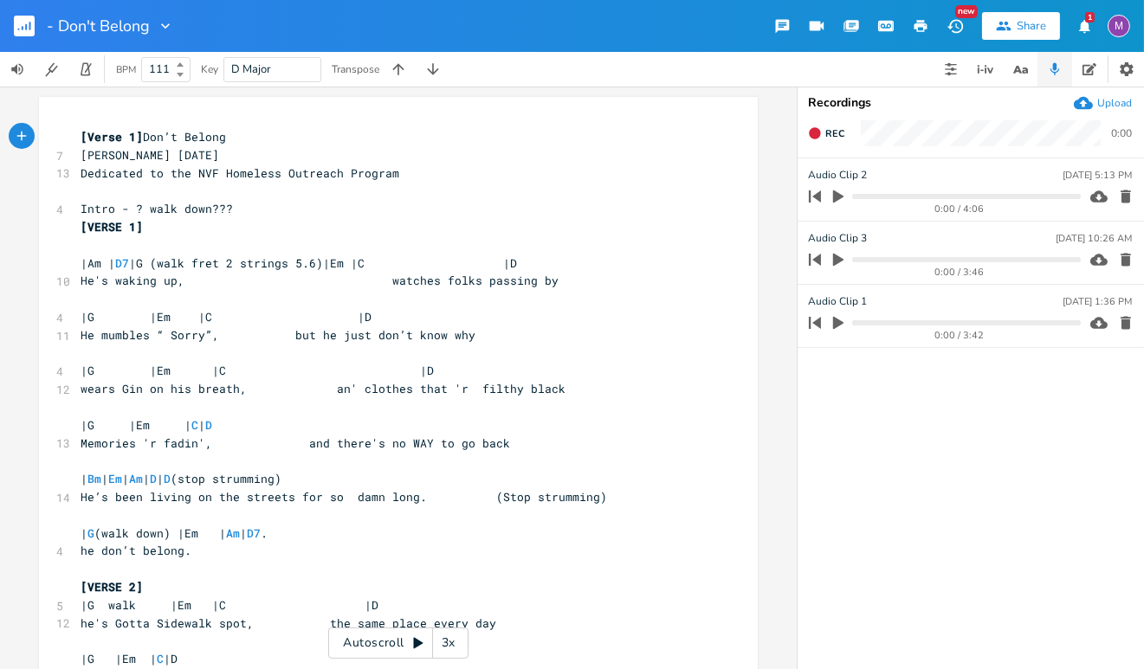
click at [928, 21] on button "button" at bounding box center [920, 25] width 35 height 31
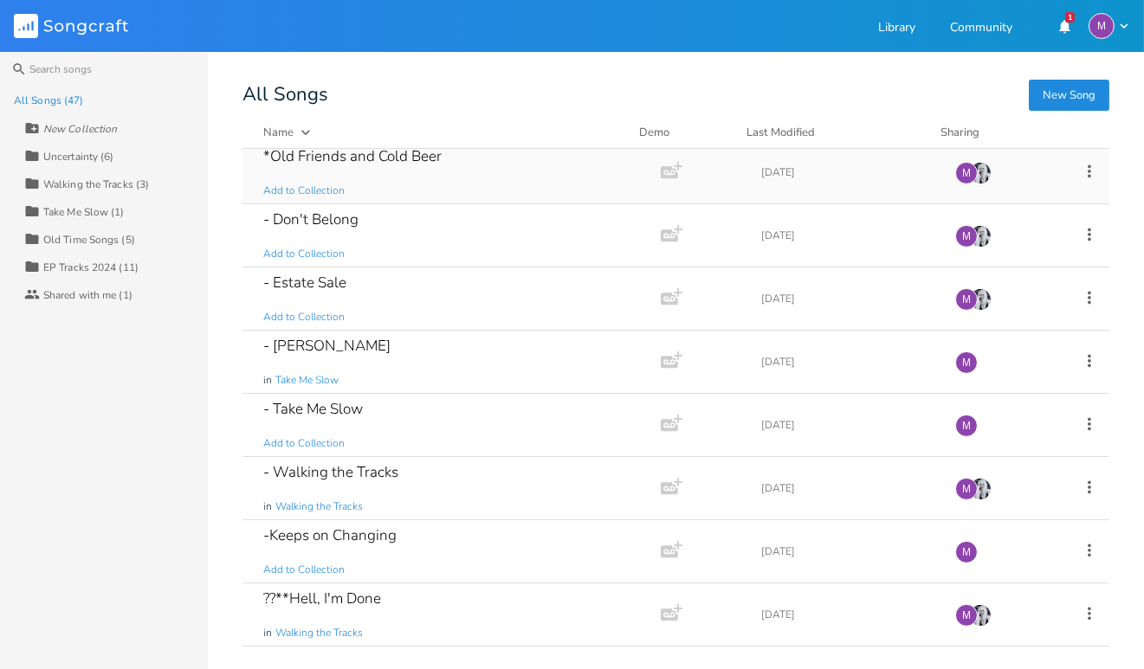
scroll to position [899, 0]
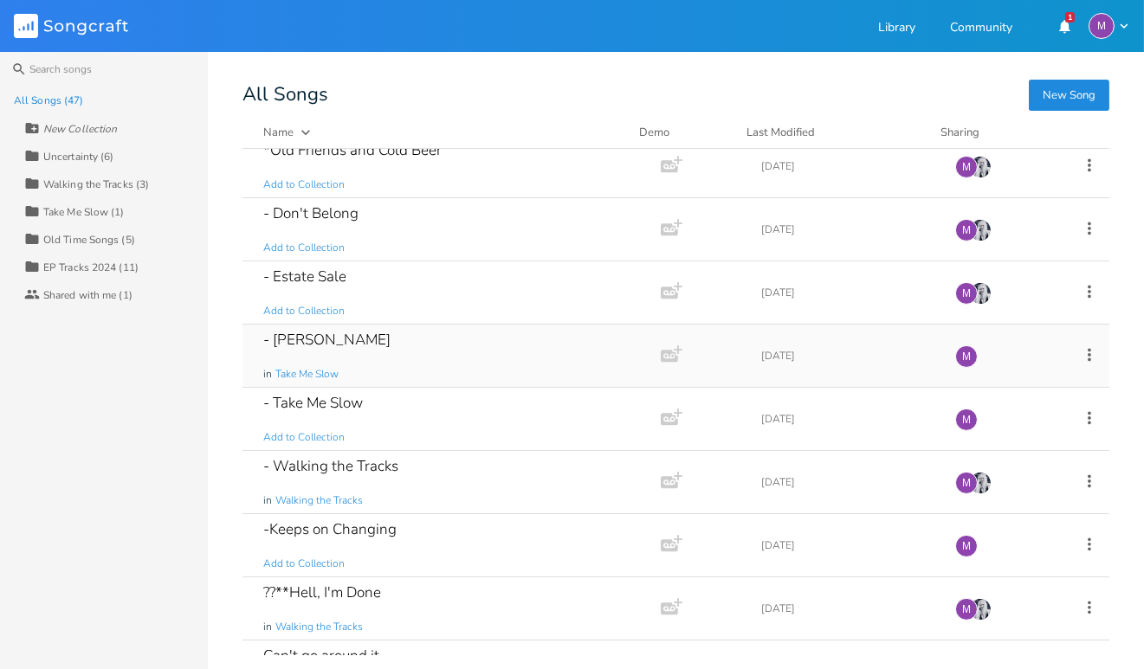
click at [346, 344] on div "- [PERSON_NAME] in Take Me Slow" at bounding box center [448, 356] width 370 height 62
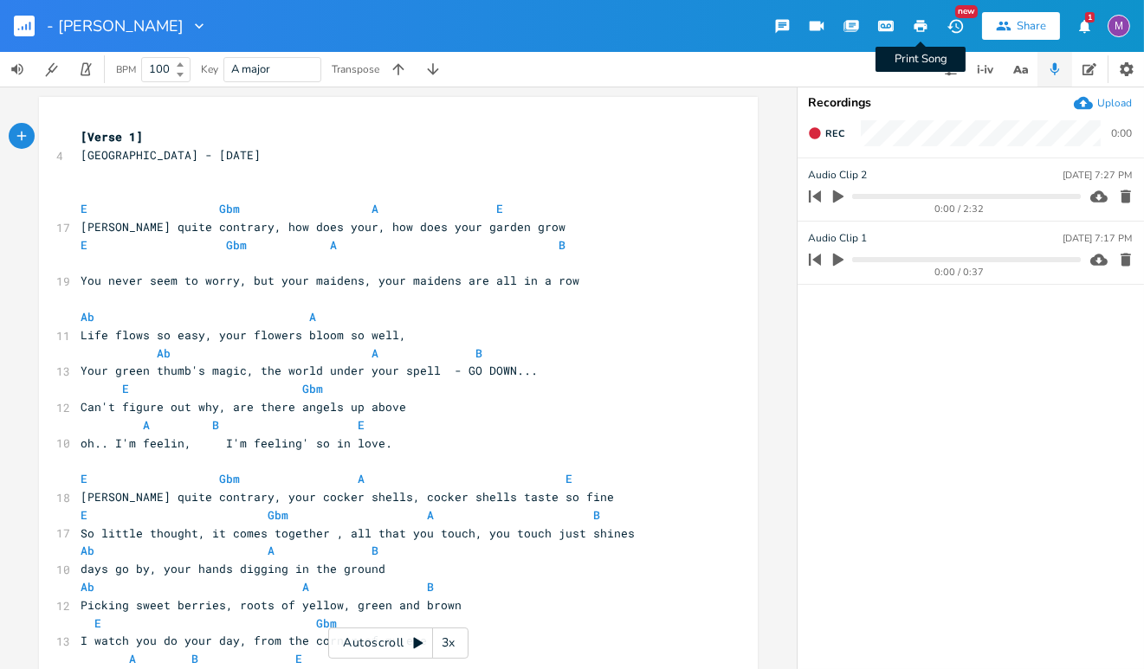
click at [926, 16] on button "Print Song" at bounding box center [920, 25] width 35 height 31
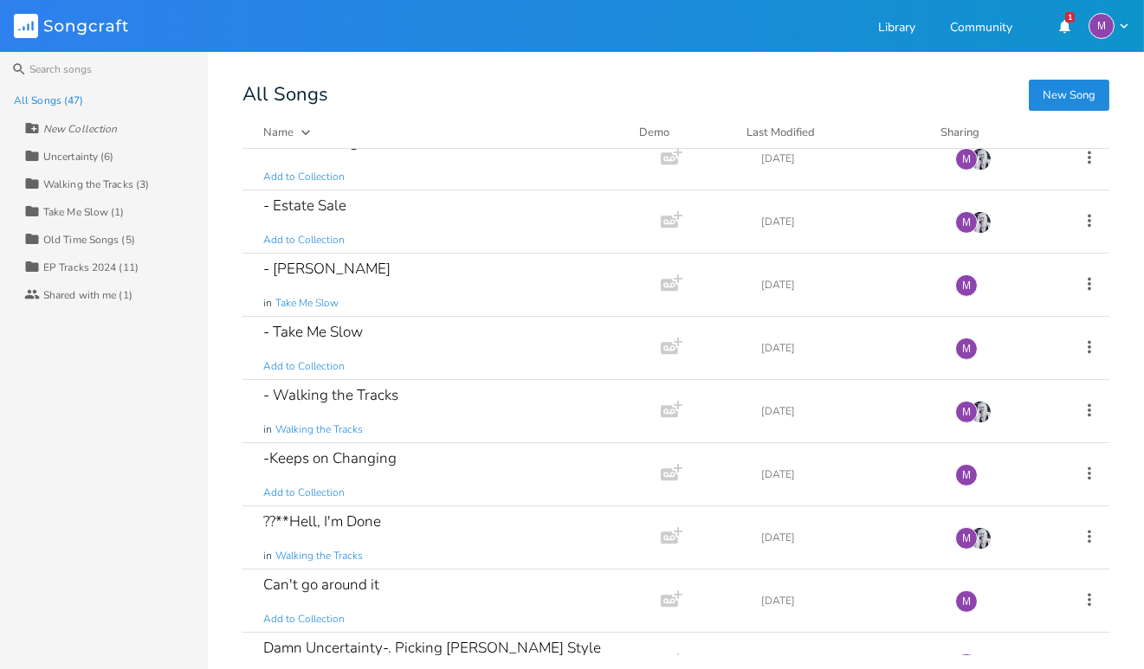
scroll to position [976, 0]
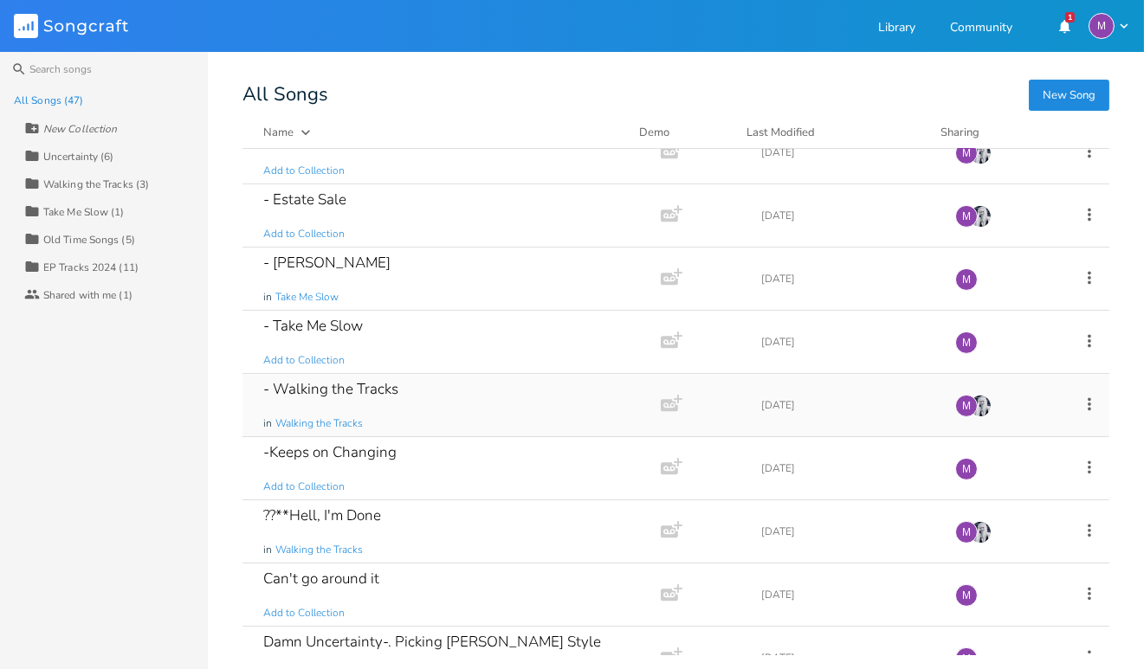
click at [447, 393] on div "- Walking the Tracks in Walking the Tracks" at bounding box center [448, 405] width 370 height 62
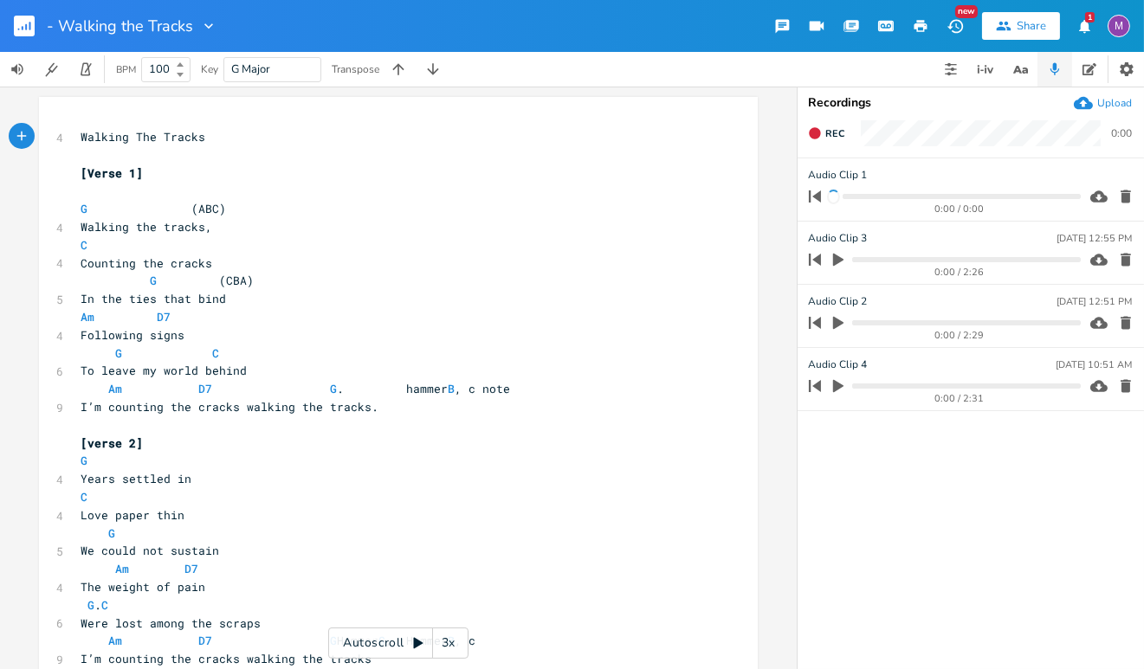
click at [932, 25] on button "button" at bounding box center [920, 25] width 35 height 31
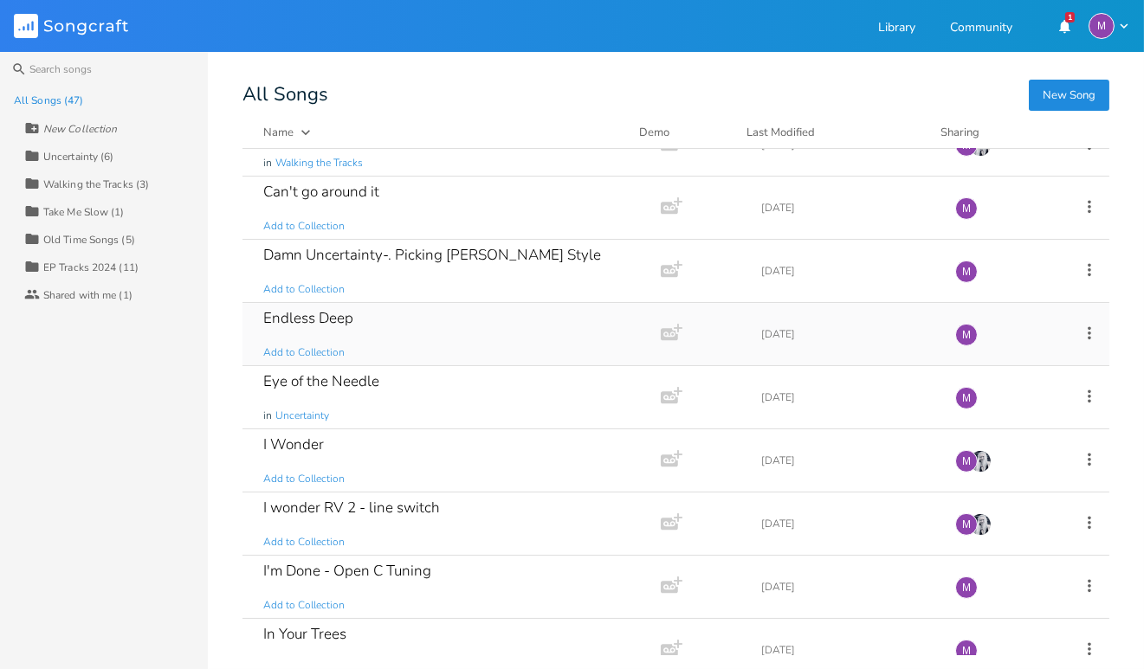
scroll to position [1371, 0]
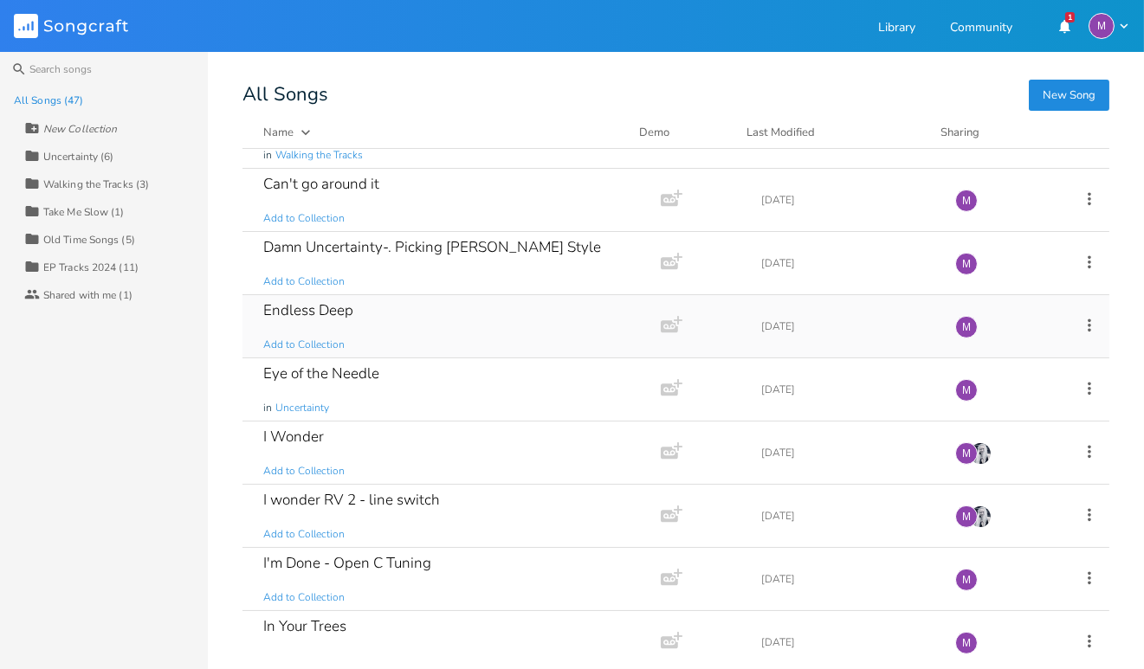
click at [494, 320] on div "Endless Deep Add to Collection" at bounding box center [448, 326] width 370 height 62
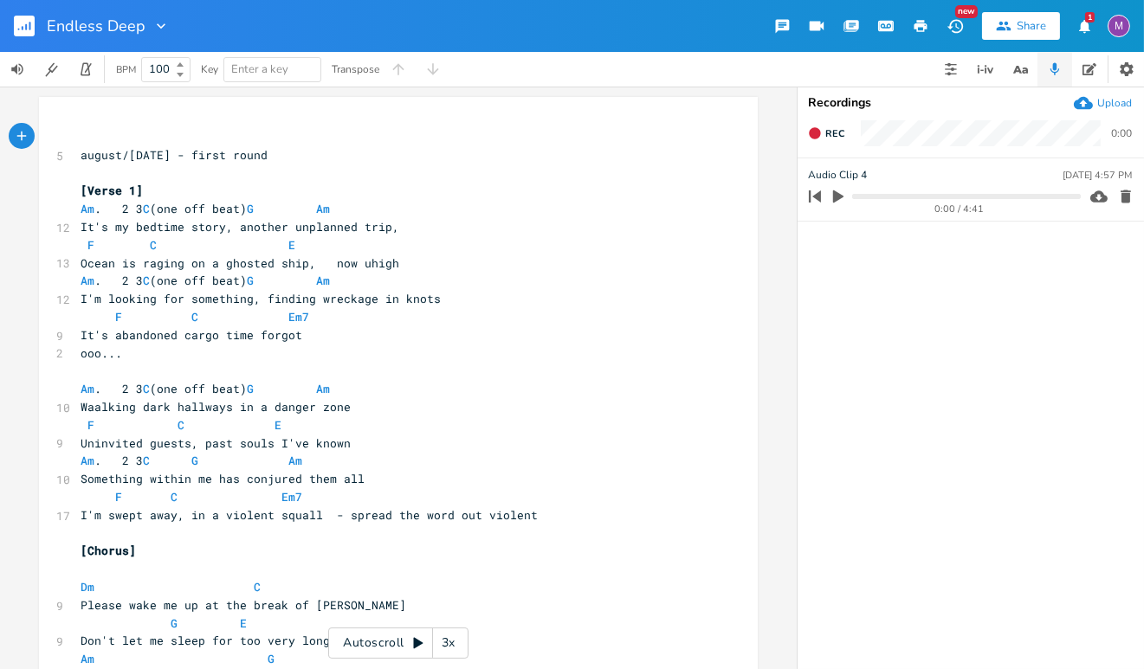
click at [919, 19] on icon "button" at bounding box center [921, 26] width 16 height 16
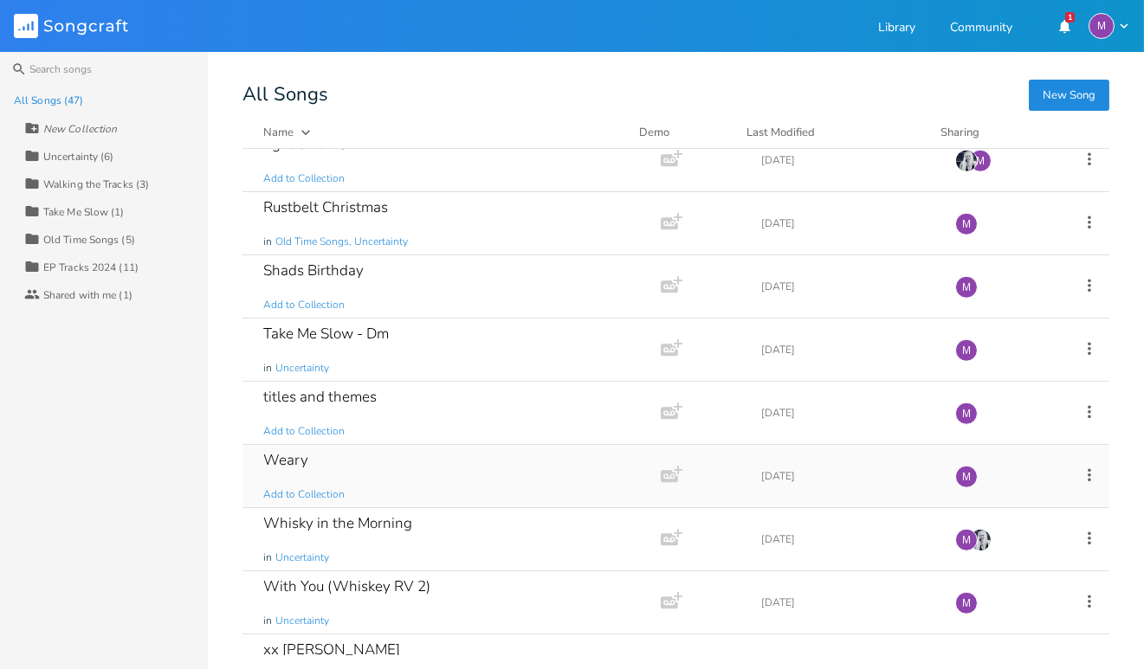
scroll to position [2428, 0]
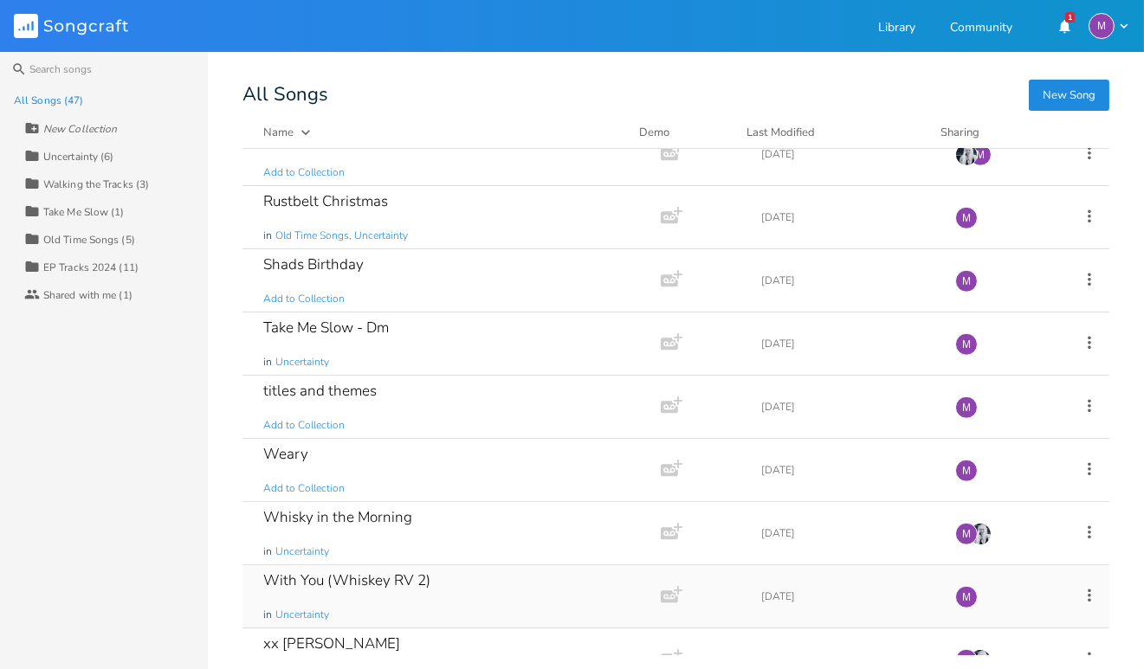
click at [385, 574] on div "With You (Whiskey RV 2) in Uncertainty" at bounding box center [448, 596] width 370 height 62
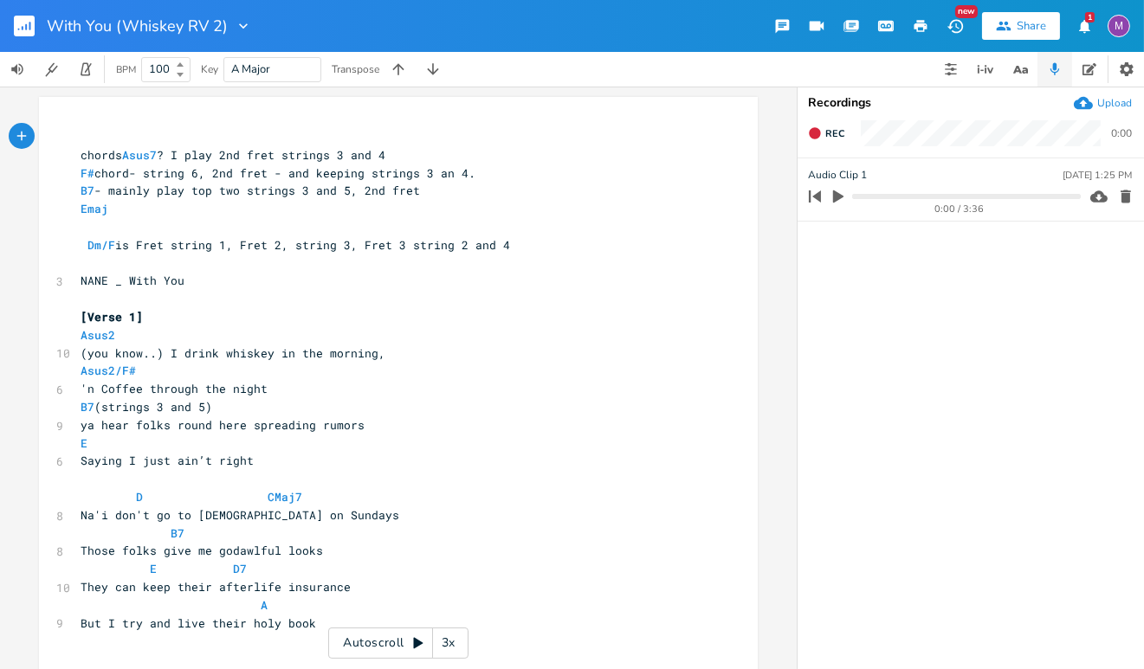
click at [914, 30] on icon "button" at bounding box center [921, 26] width 16 height 16
click at [446, 639] on div "3x" at bounding box center [448, 643] width 31 height 31
click at [446, 639] on div "4x" at bounding box center [448, 643] width 31 height 31
click at [446, 639] on div "5x" at bounding box center [448, 643] width 31 height 31
click at [446, 639] on div "1x" at bounding box center [448, 643] width 31 height 31
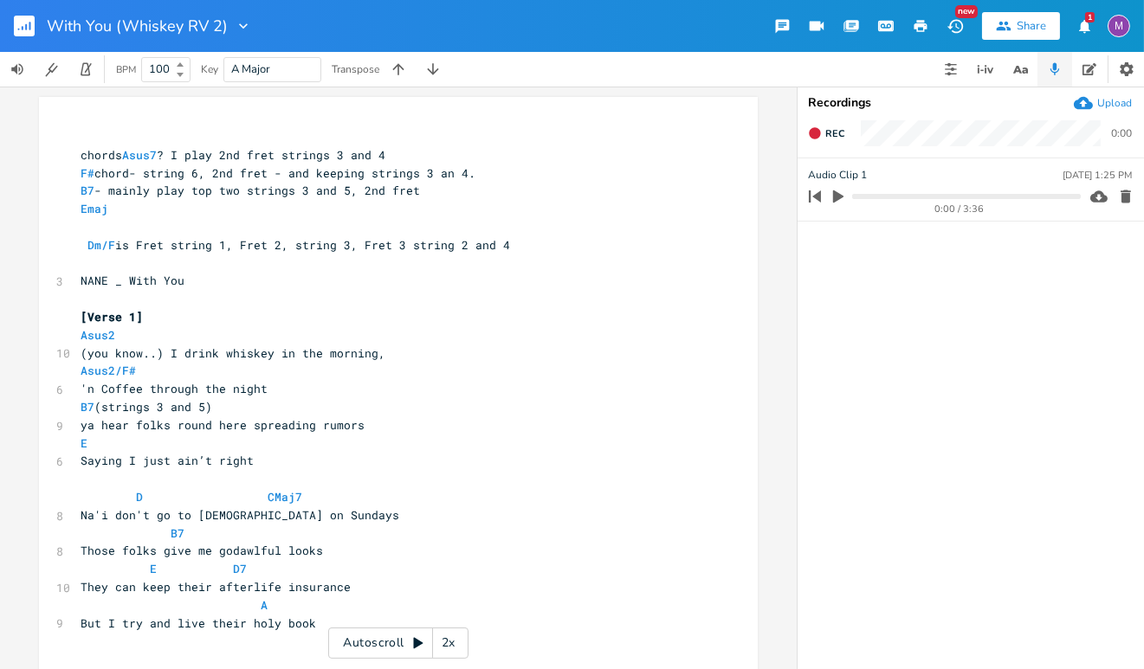
click at [414, 642] on icon at bounding box center [418, 643] width 10 height 11
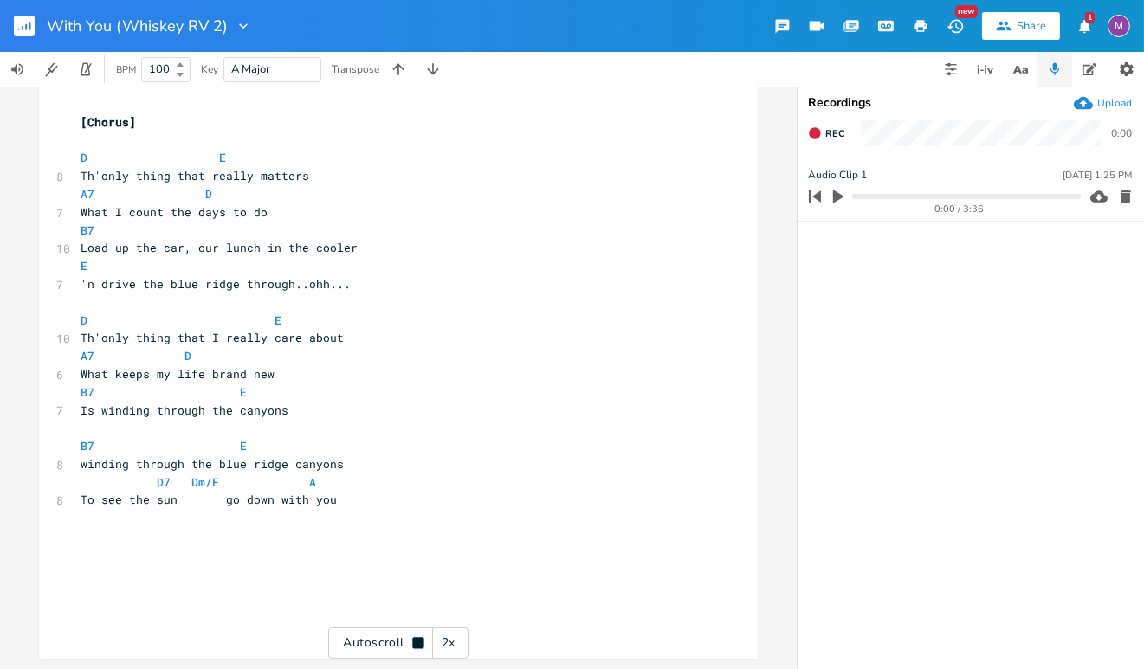
scroll to position [1456, 0]
